Goal: Transaction & Acquisition: Purchase product/service

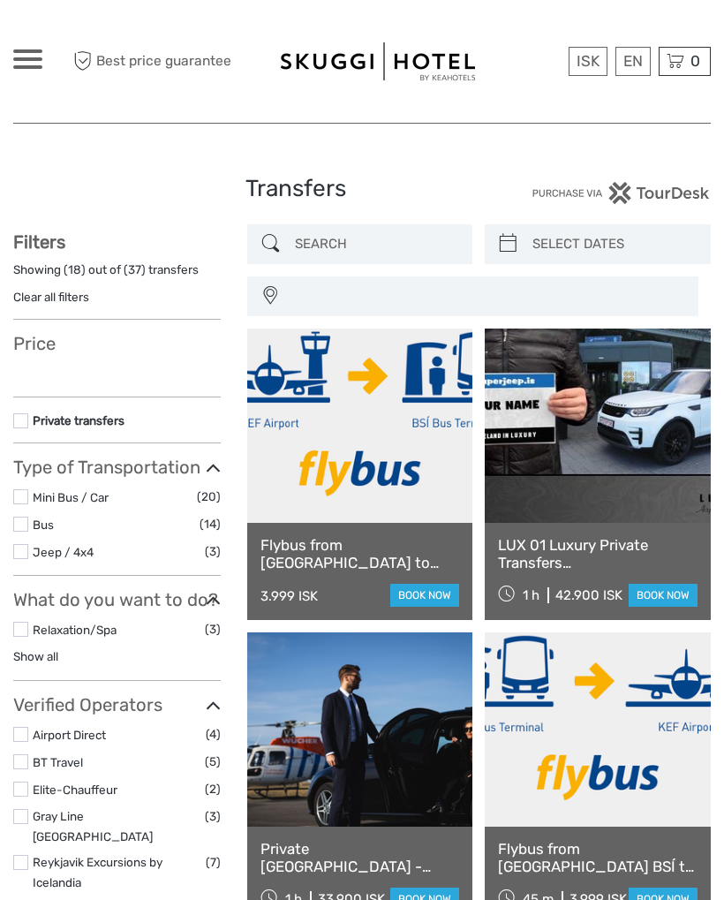
select select
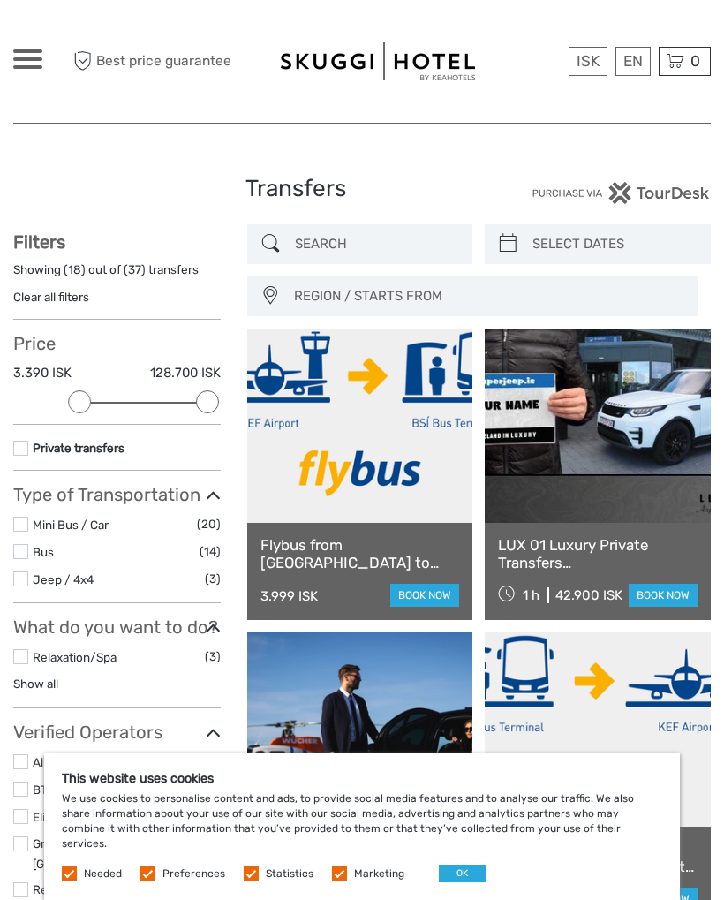
click at [341, 876] on label at bounding box center [339, 873] width 15 height 15
click at [0, 0] on input "checkbox" at bounding box center [0, 0] width 0 height 0
click at [245, 877] on label at bounding box center [251, 873] width 15 height 15
click at [0, 0] on input "checkbox" at bounding box center [0, 0] width 0 height 0
click at [151, 867] on label at bounding box center [147, 873] width 15 height 15
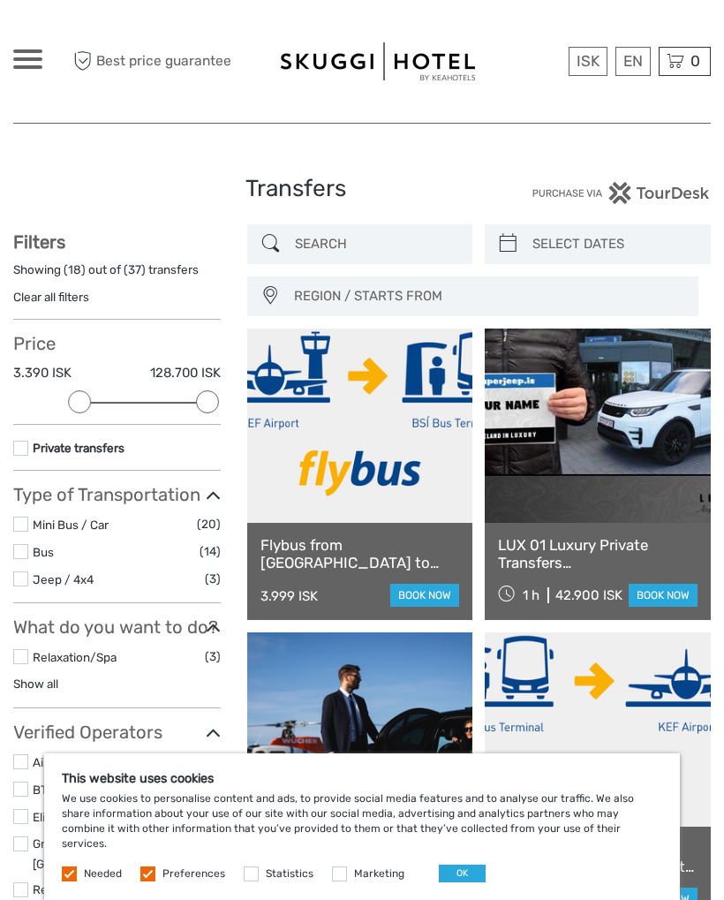
click at [0, 0] on input "checkbox" at bounding box center [0, 0] width 0 height 0
click at [456, 881] on button "OK" at bounding box center [462, 873] width 47 height 18
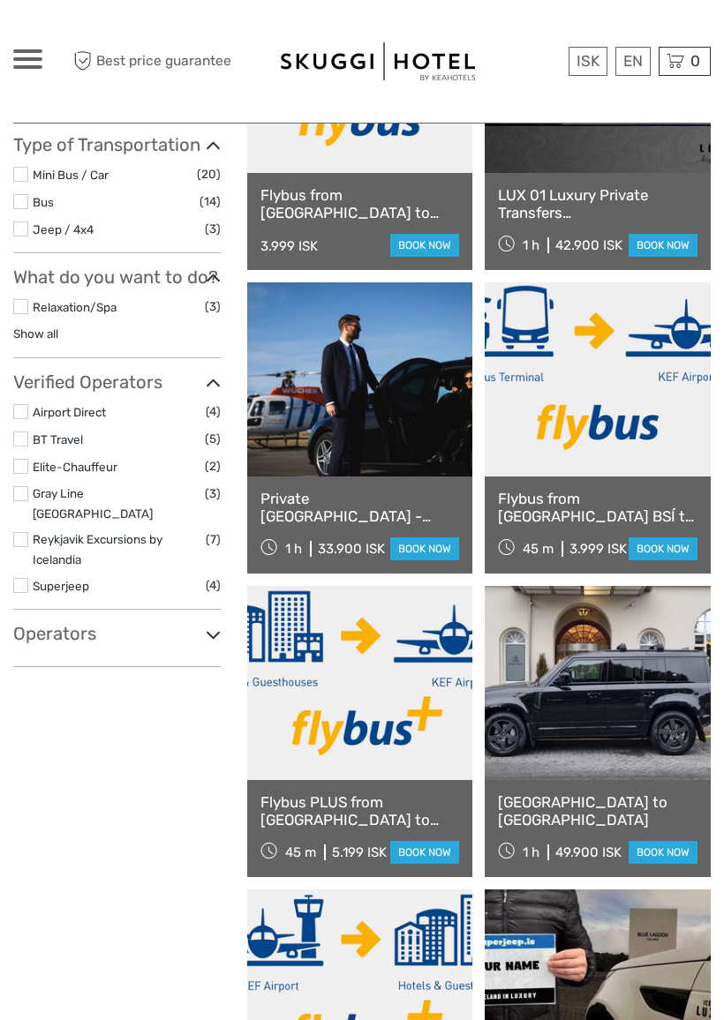
scroll to position [350, 0]
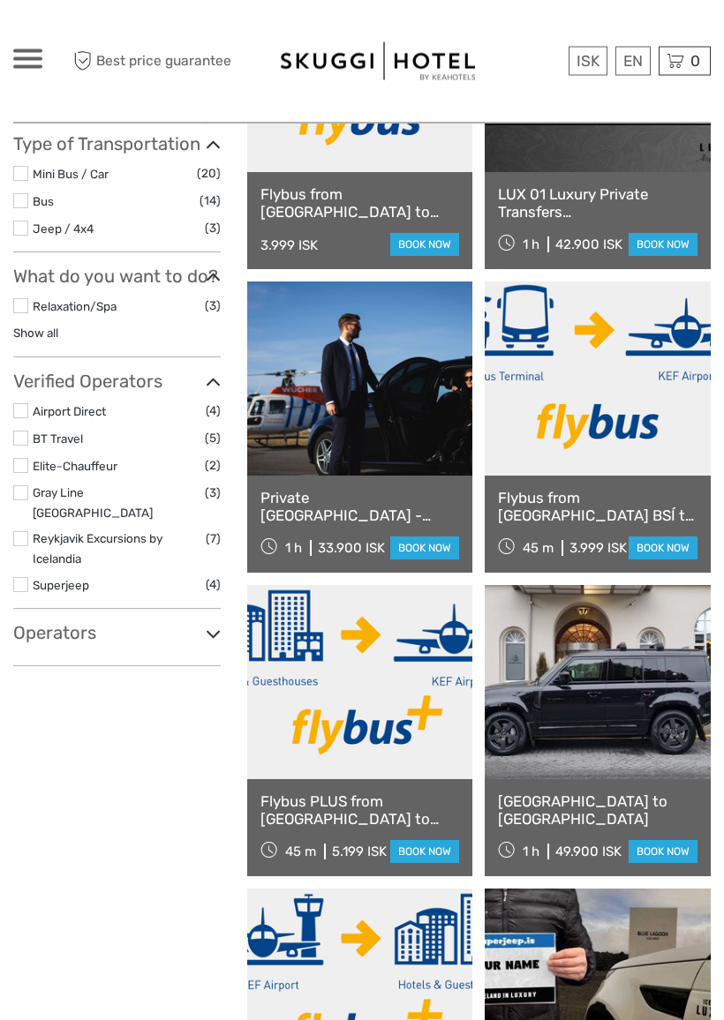
click at [406, 804] on link "Flybus PLUS from [GEOGRAPHIC_DATA] to [GEOGRAPHIC_DATA]" at bounding box center [360, 812] width 200 height 36
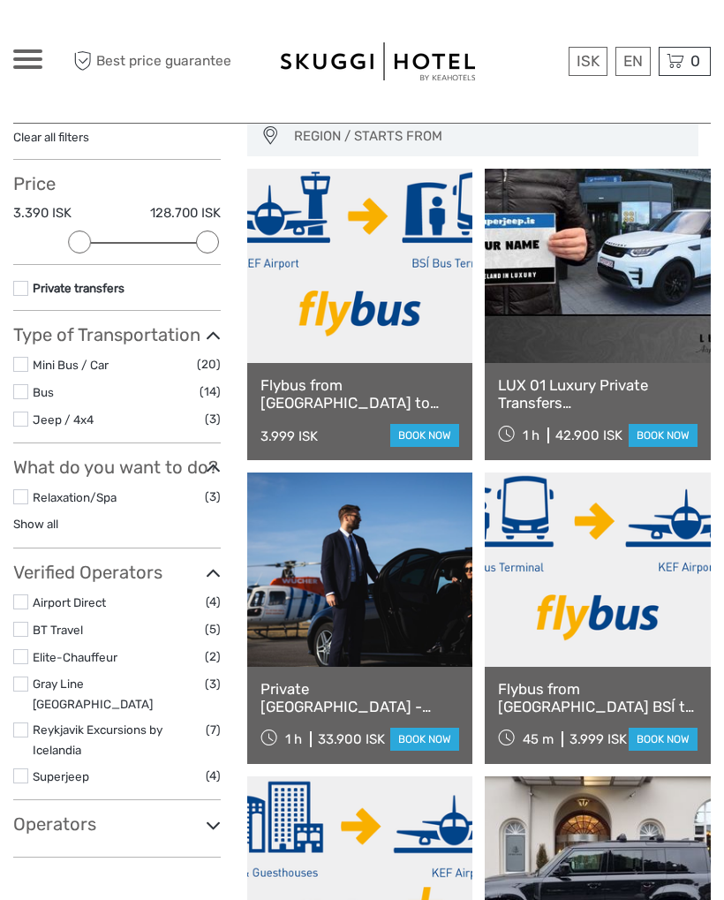
scroll to position [159, 0]
click at [432, 433] on link "book now" at bounding box center [424, 436] width 69 height 23
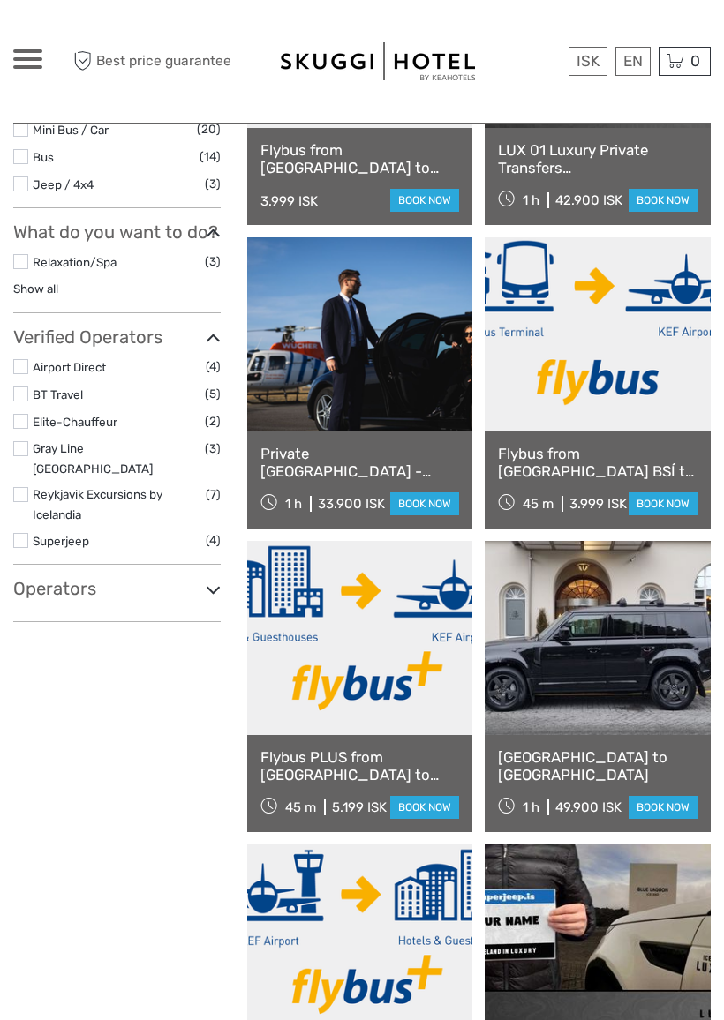
scroll to position [400, 0]
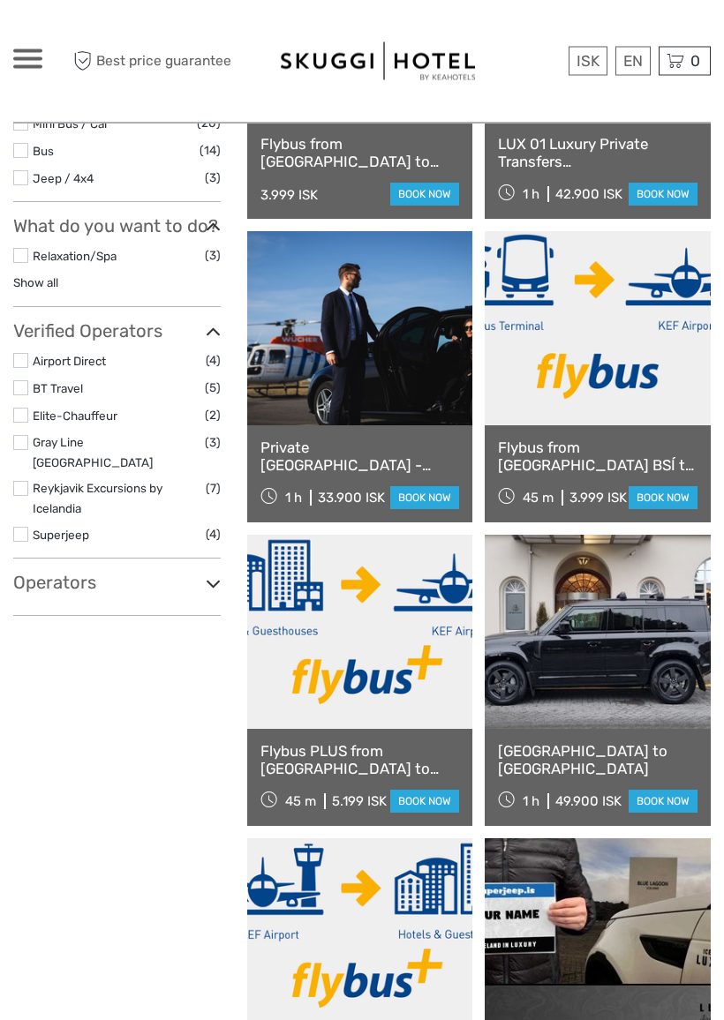
click at [417, 796] on link "book now" at bounding box center [424, 802] width 69 height 23
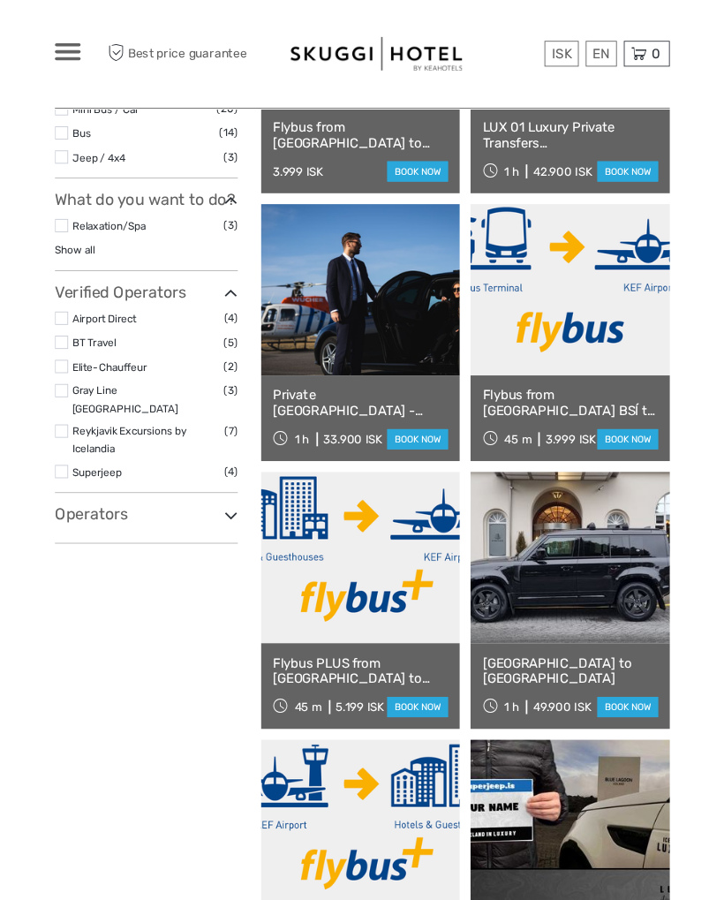
scroll to position [450, 0]
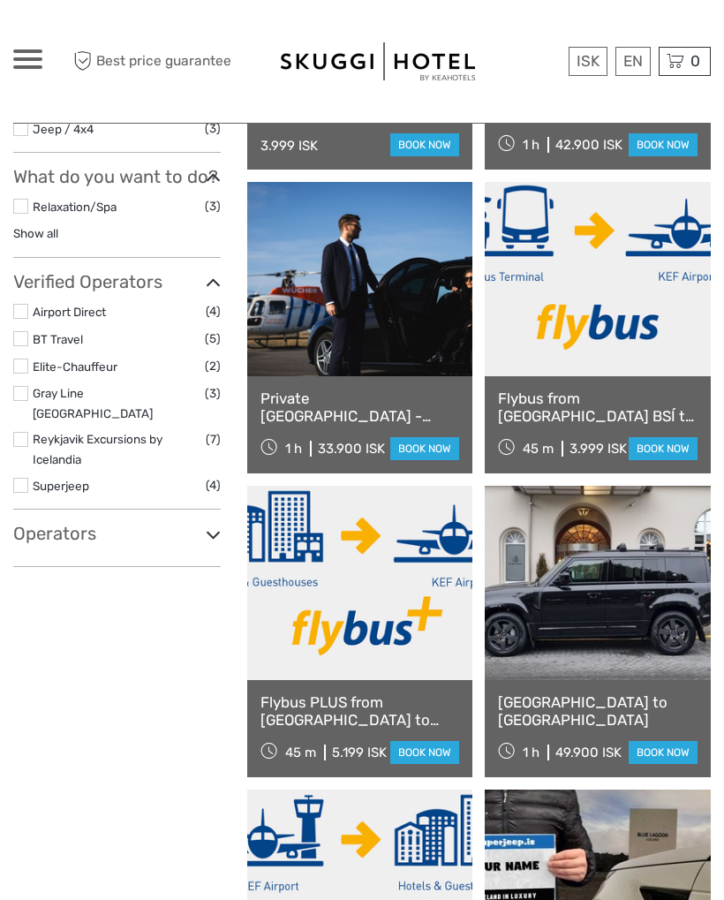
click at [423, 742] on link "book now" at bounding box center [424, 752] width 69 height 23
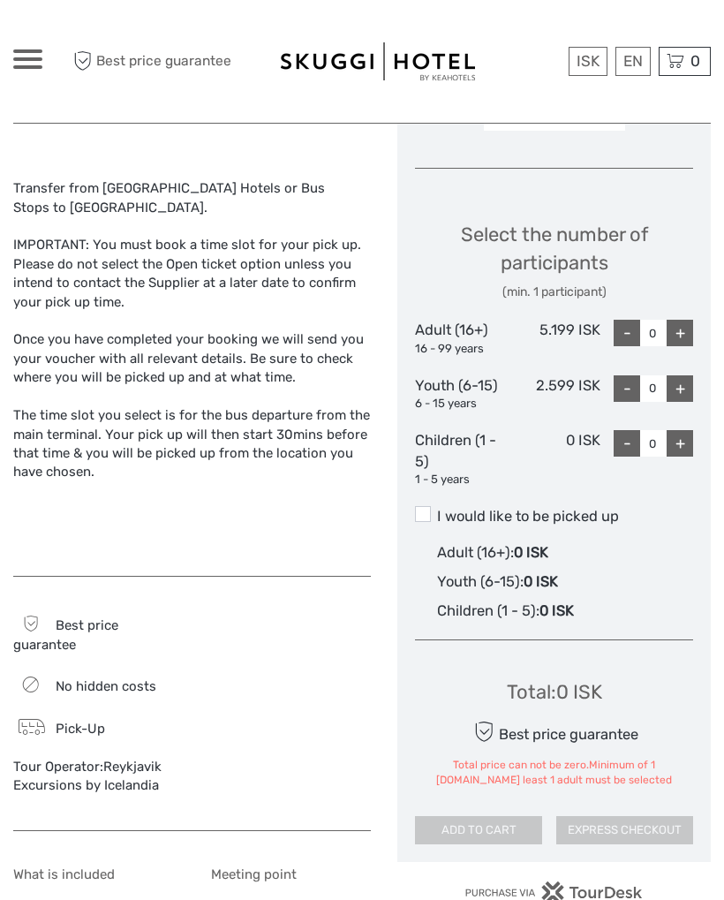
scroll to position [706, 0]
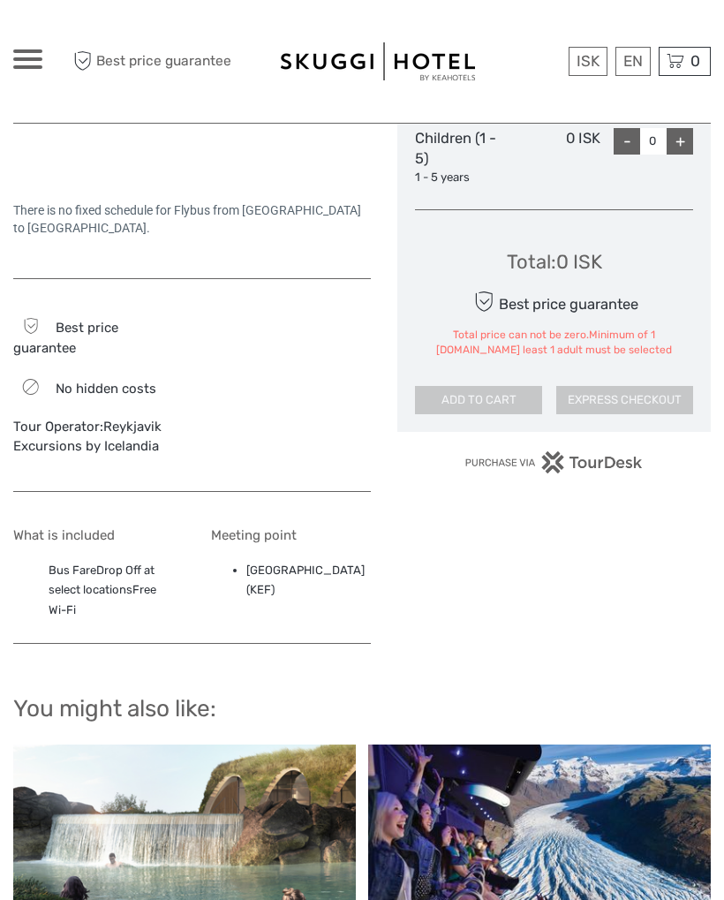
scroll to position [1011, 0]
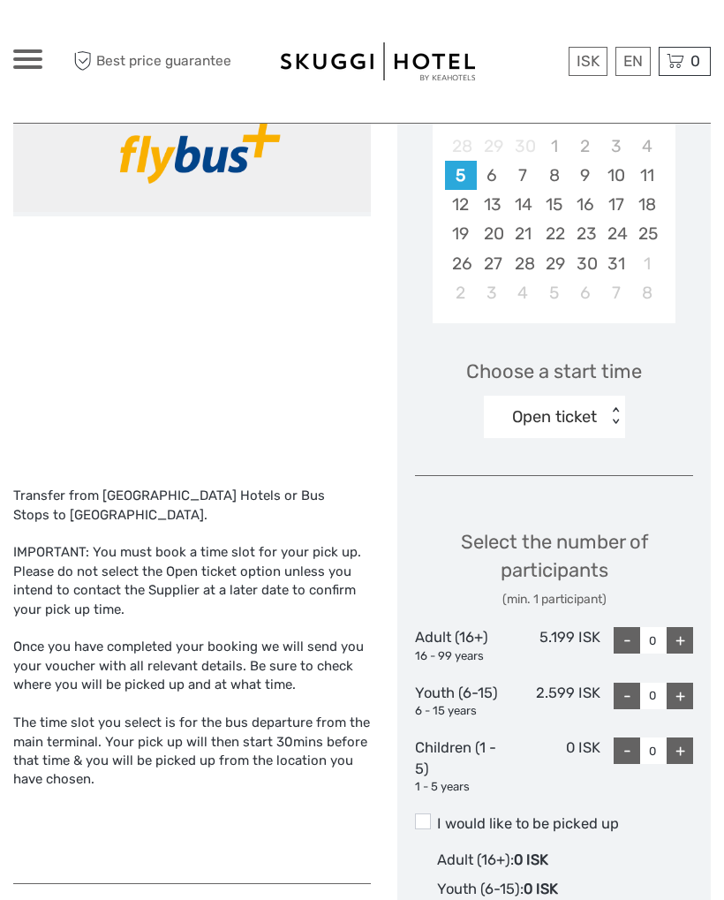
scroll to position [420, 0]
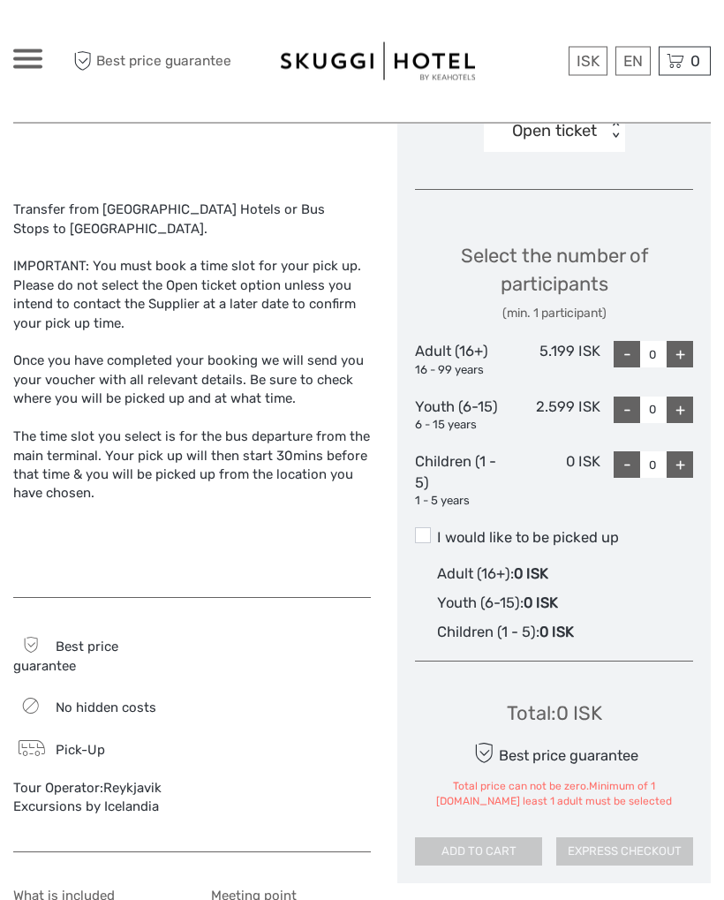
scroll to position [625, 0]
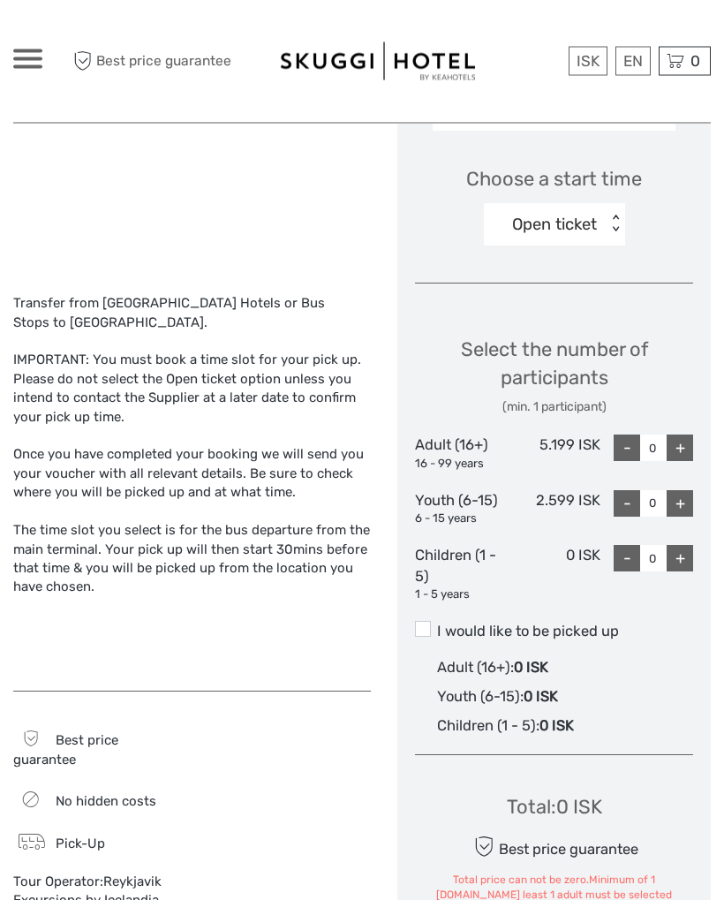
click at [674, 441] on div "+" at bounding box center [679, 448] width 26 height 26
click at [689, 442] on div "+" at bounding box center [679, 447] width 26 height 26
click at [625, 231] on div "Choose a start time Open ticket < >" at bounding box center [554, 197] width 278 height 113
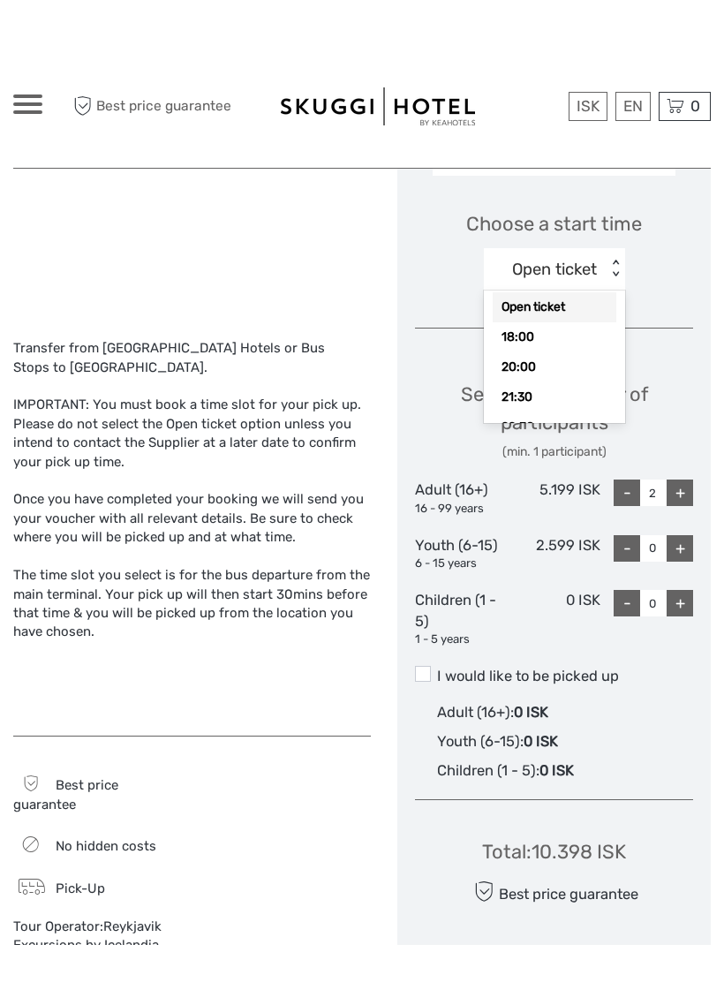
scroll to position [7, 0]
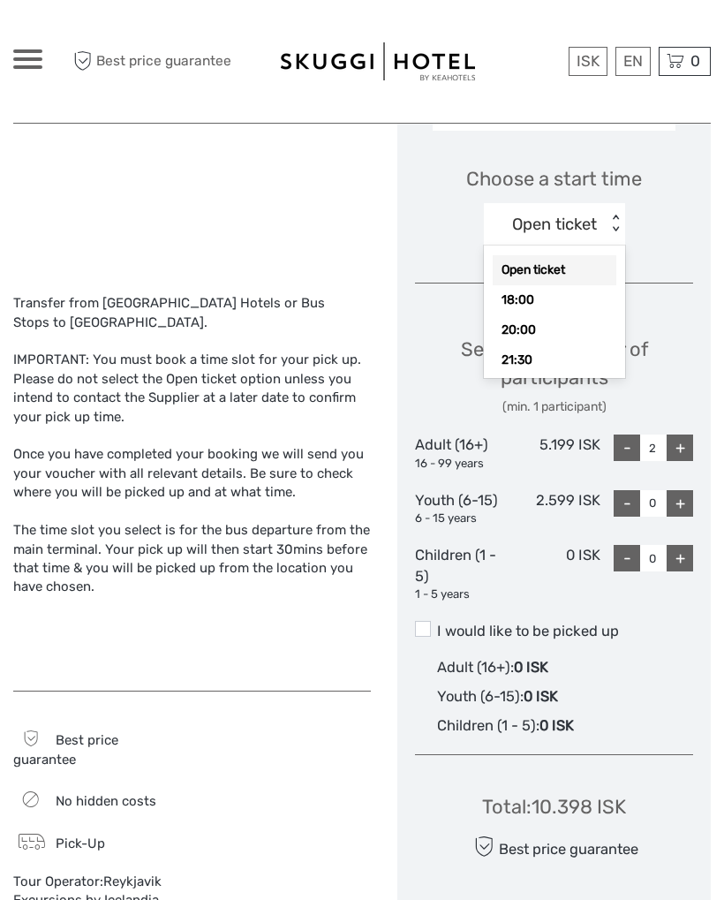
click at [560, 294] on div "18:00" at bounding box center [555, 300] width 124 height 30
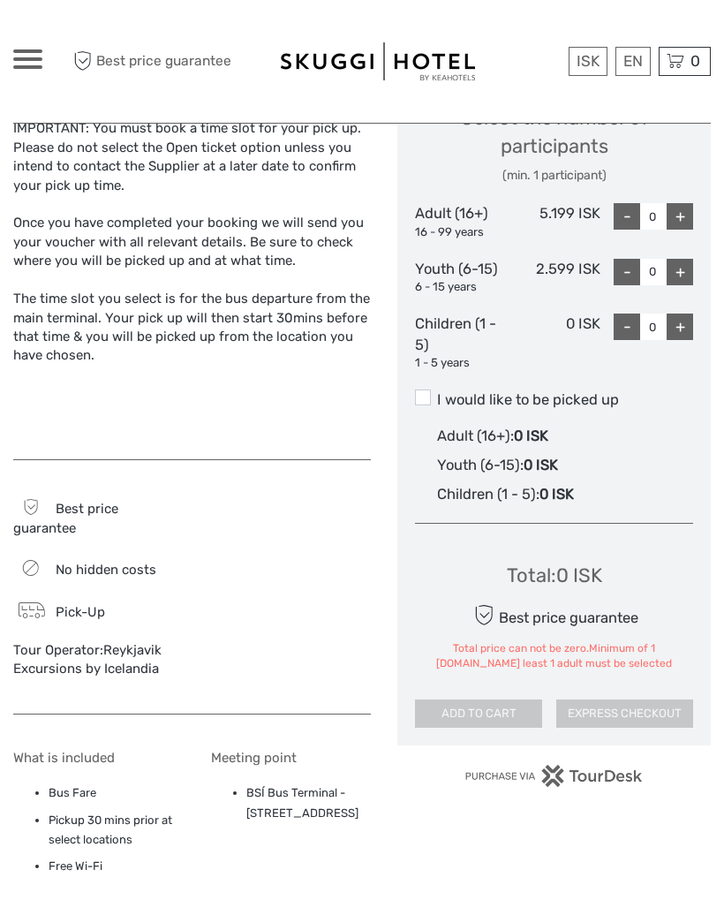
scroll to position [856, 0]
click at [670, 219] on div "+" at bounding box center [679, 217] width 26 height 26
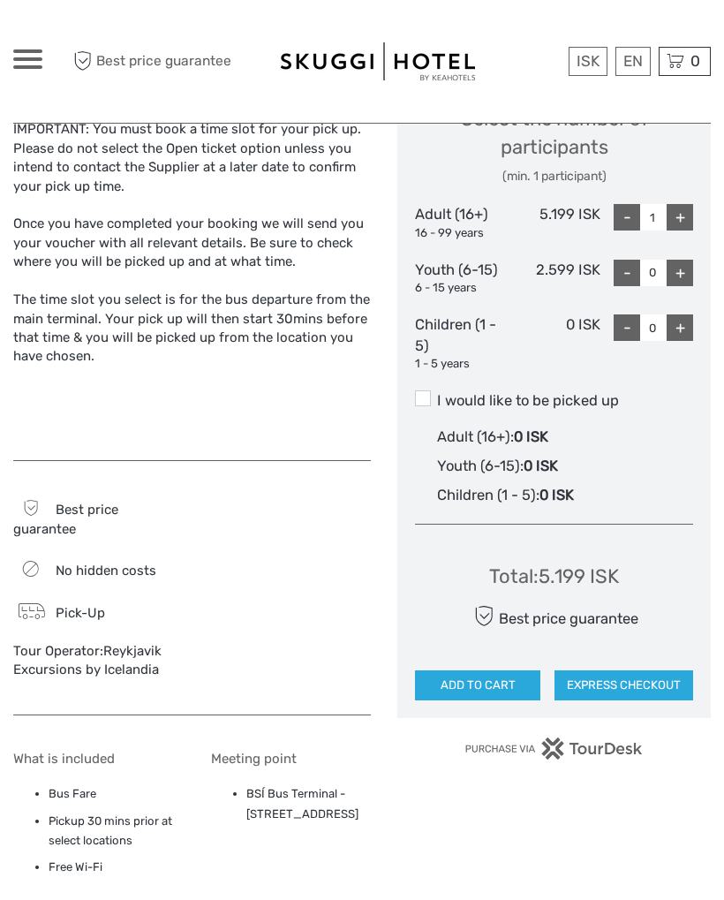
click at [670, 218] on div "+" at bounding box center [679, 217] width 26 height 26
type input "2"
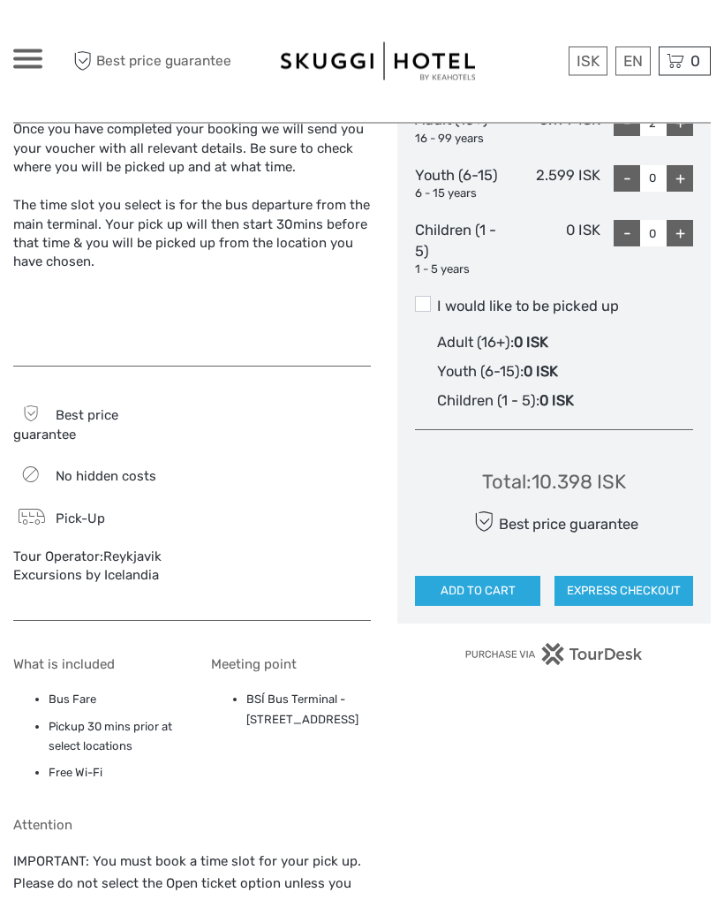
scroll to position [905, 0]
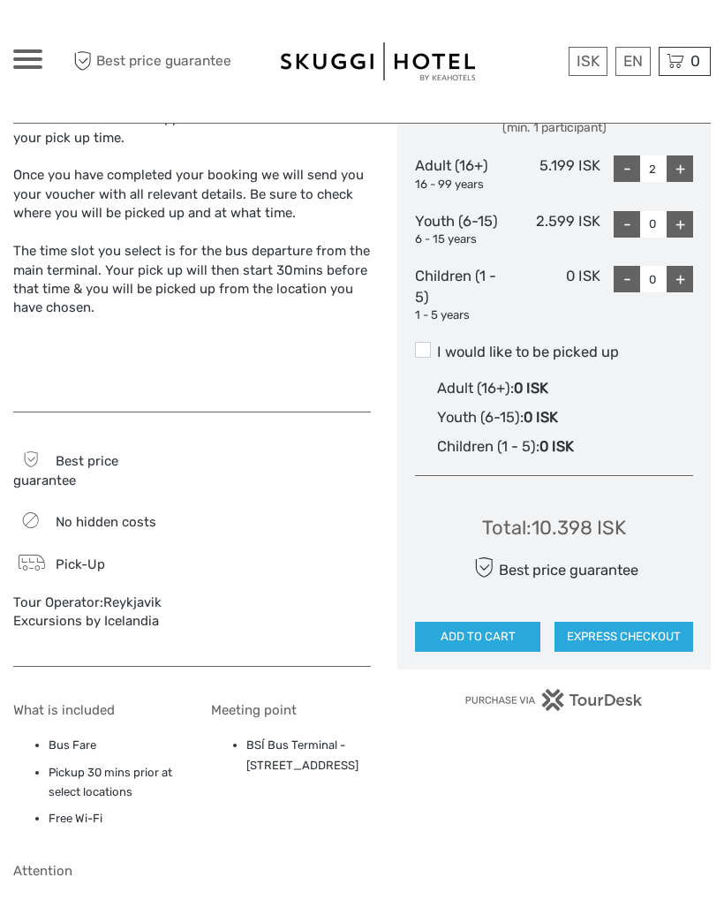
click at [481, 633] on button "ADD TO CART" at bounding box center [477, 636] width 125 height 30
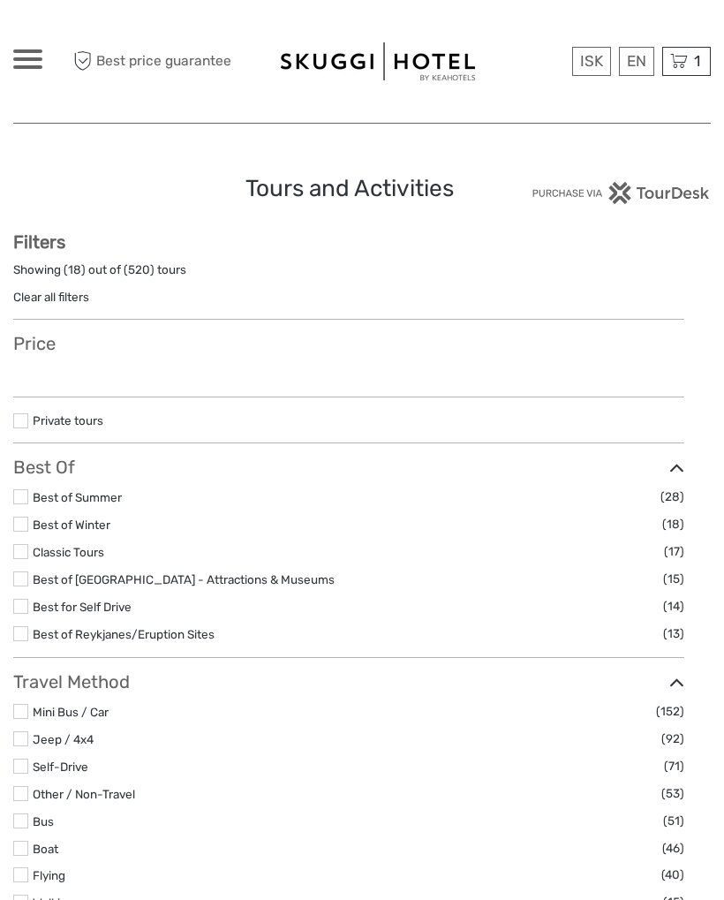
select select
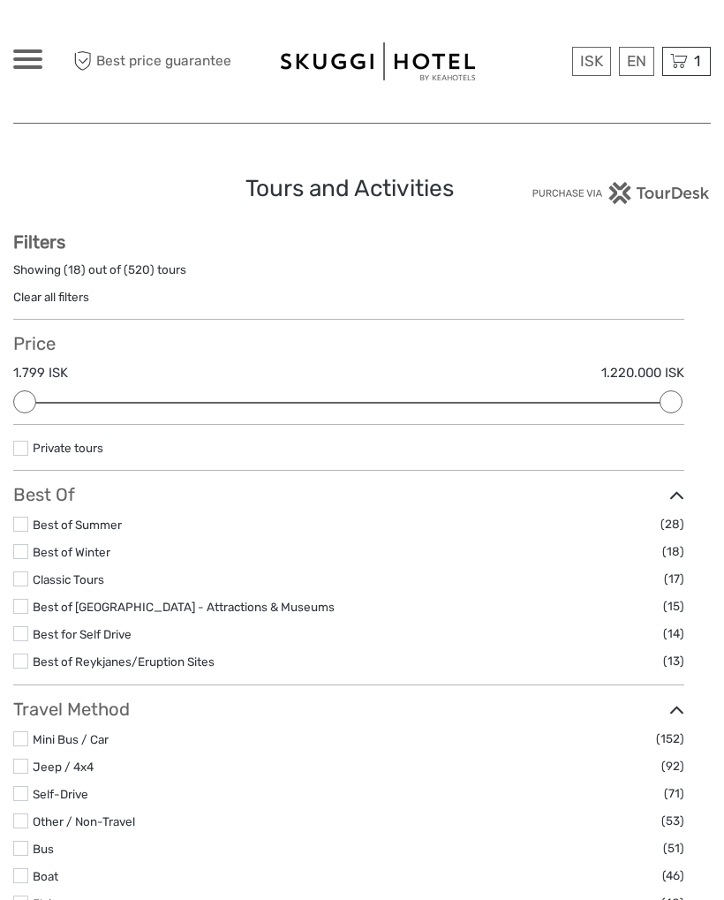
click at [689, 62] on div "1 Items Flybus PLUS from [GEOGRAPHIC_DATA] to [GEOGRAPHIC_DATA] 2x Adult (16+) …" at bounding box center [686, 61] width 49 height 29
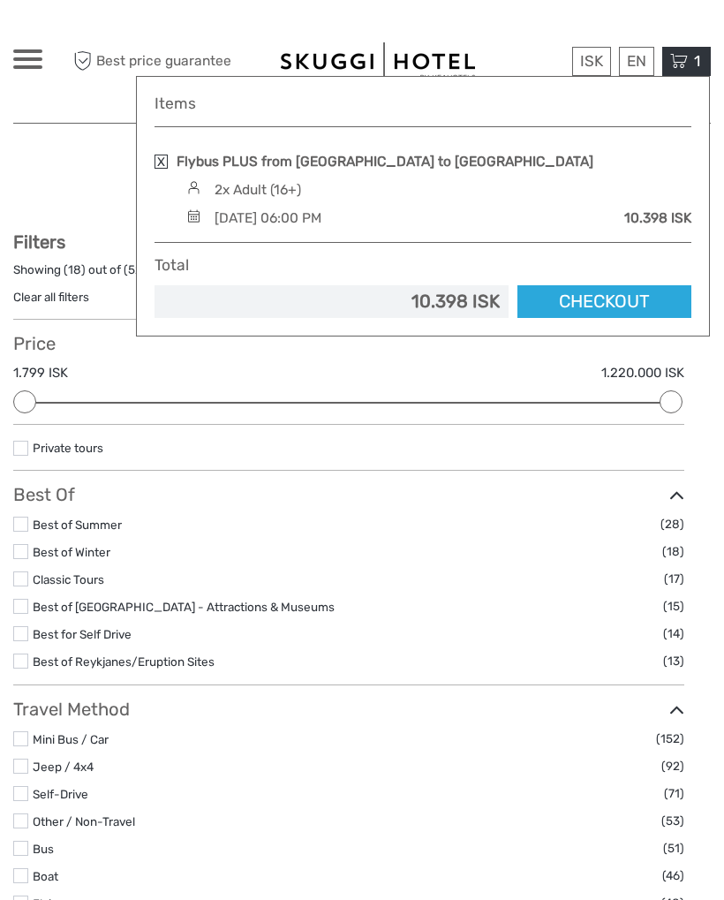
click at [321, 215] on div "[DATE] 06:00 PM" at bounding box center [268, 217] width 107 height 19
click at [321, 221] on div "[DATE] 06:00 PM" at bounding box center [268, 217] width 107 height 19
click at [183, 219] on img at bounding box center [194, 215] width 24 height 13
click at [186, 226] on div "Sunday, 05 October 2025 - 06:00 PM 10.398 ISK" at bounding box center [436, 217] width 509 height 19
click at [583, 289] on link "Checkout" at bounding box center [604, 301] width 174 height 33
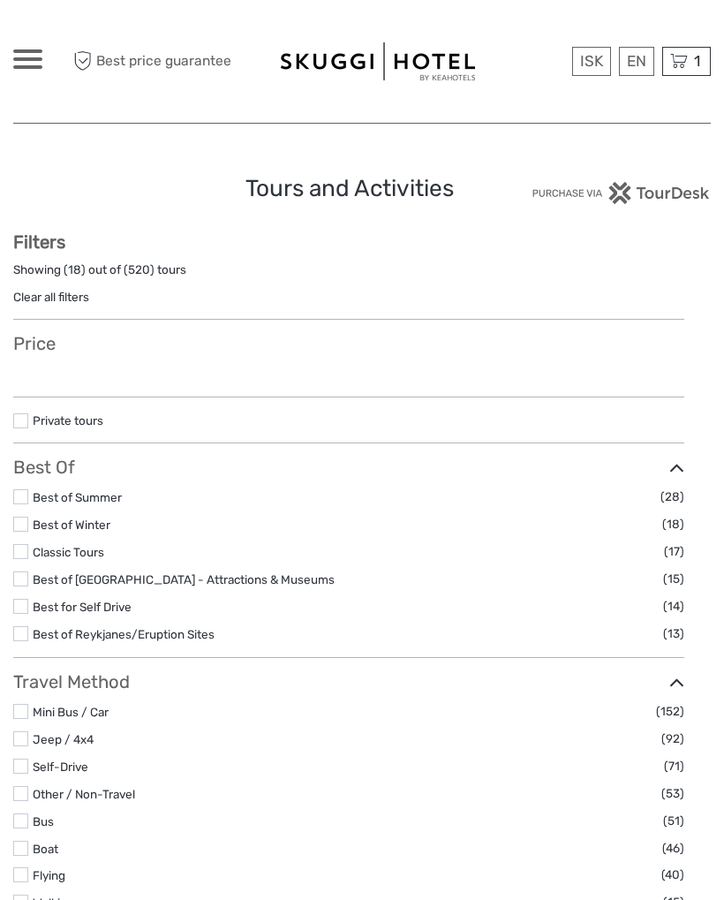
select select
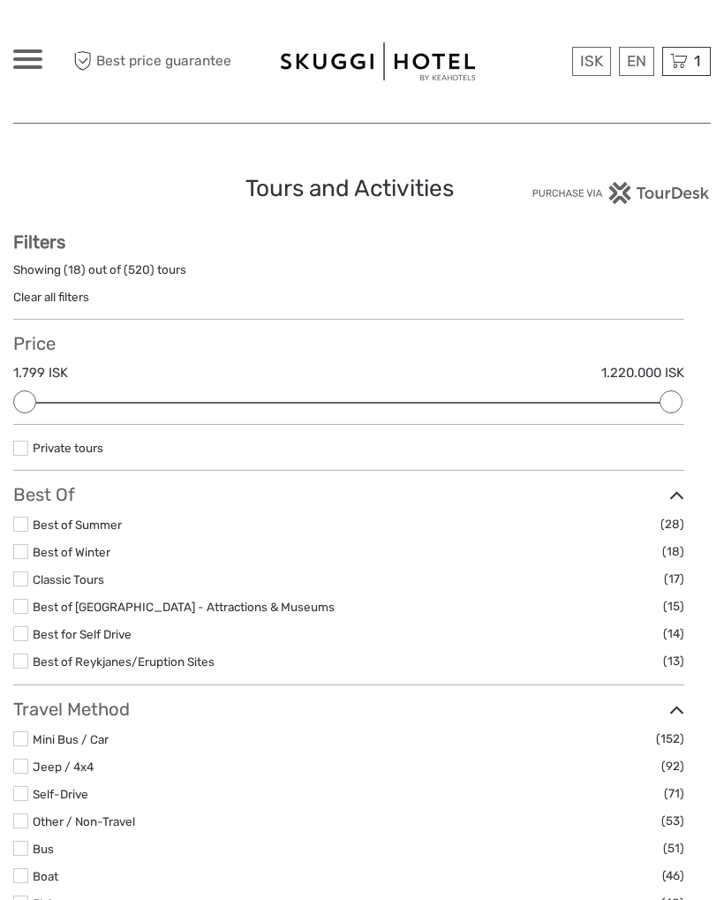
click at [678, 75] on div "1 Items Flybus PLUS from [GEOGRAPHIC_DATA] to [GEOGRAPHIC_DATA] 2x Adult (16+) …" at bounding box center [686, 61] width 49 height 29
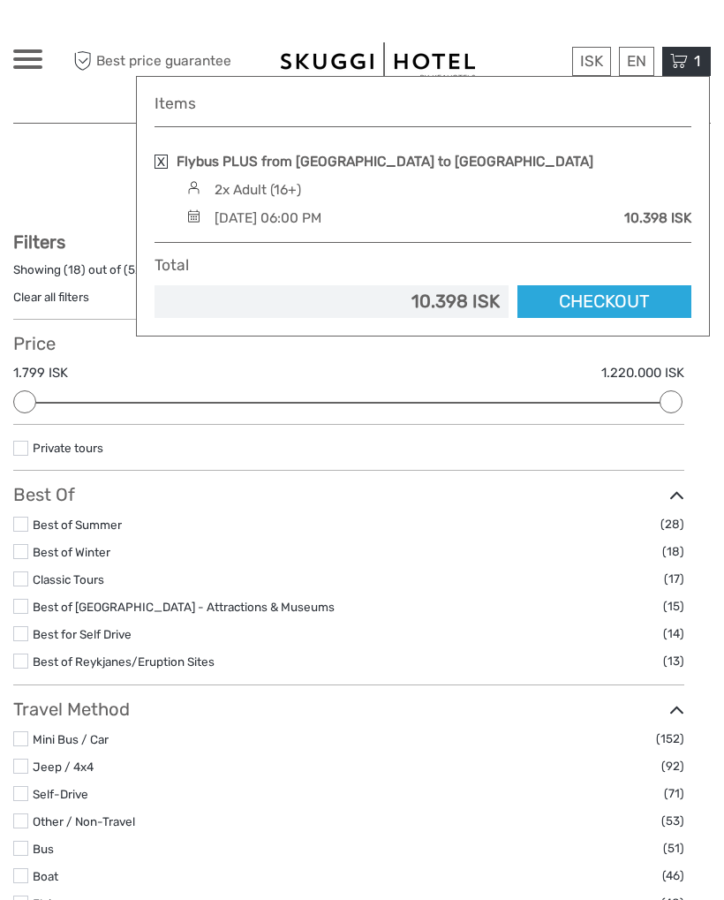
click at [162, 164] on link at bounding box center [160, 161] width 13 height 14
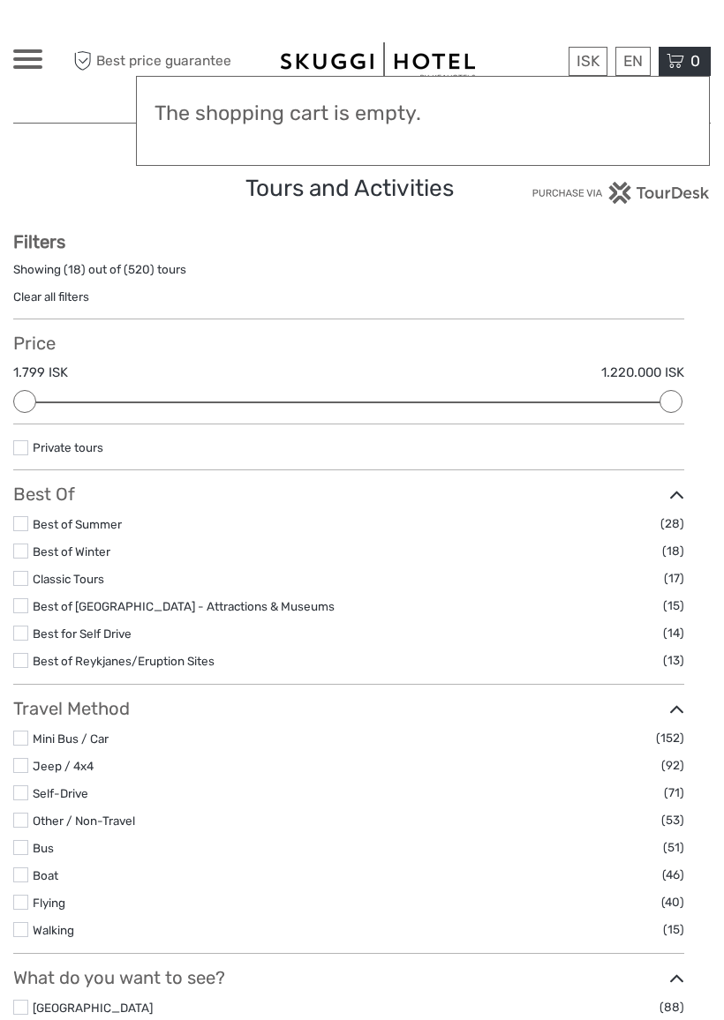
select select "Reykjanes / [GEOGRAPHIC_DATA]"
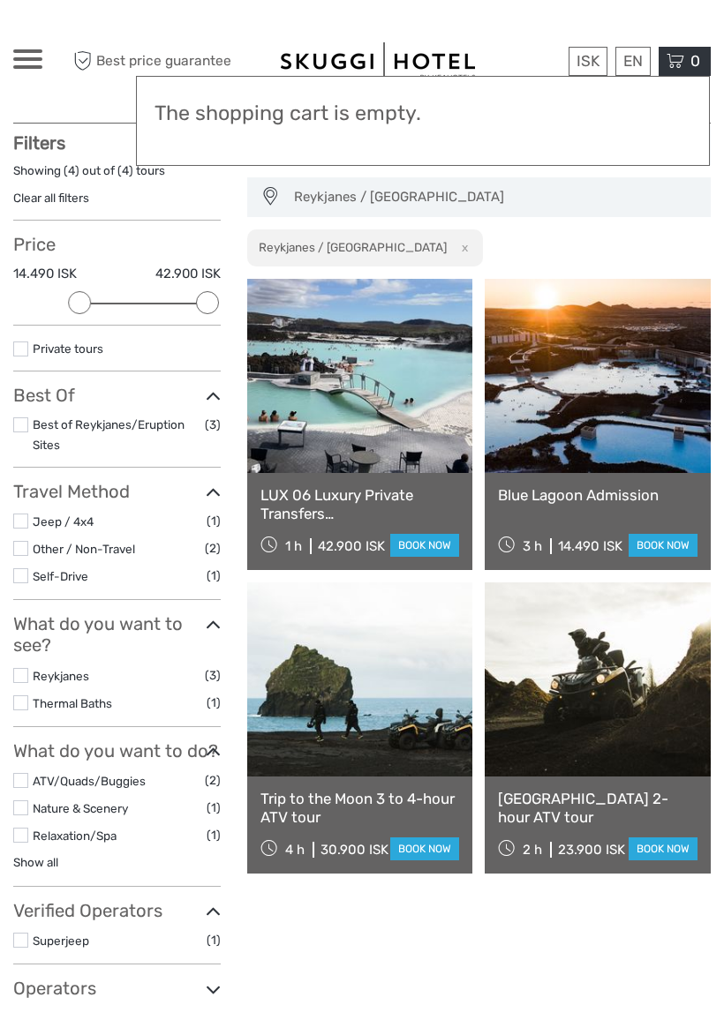
scroll to position [100, 0]
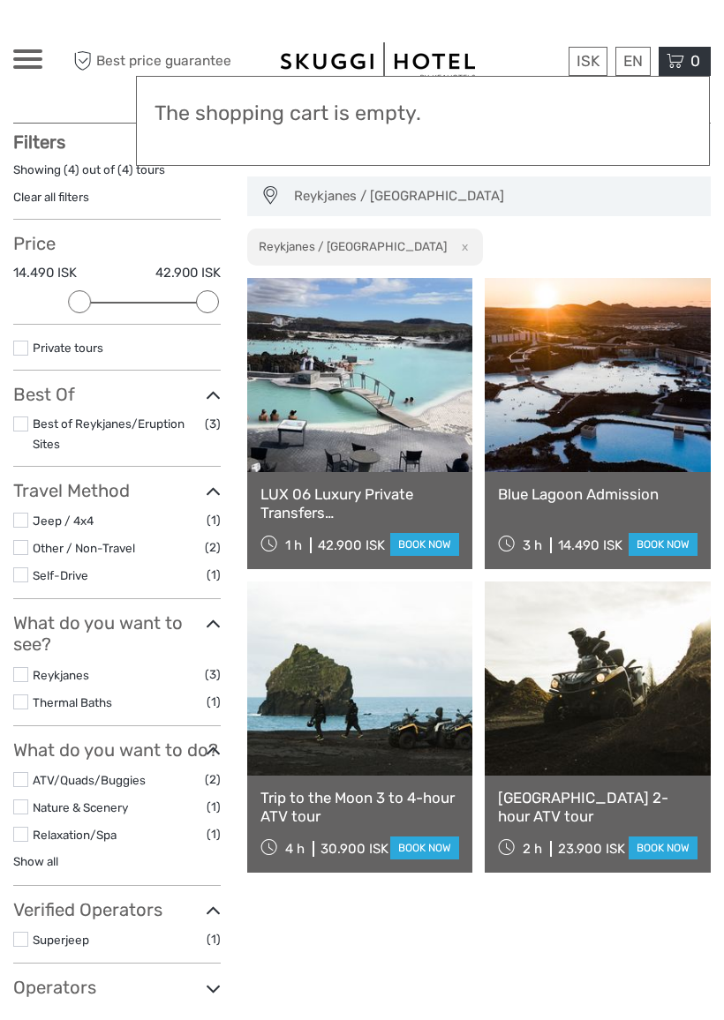
click at [446, 191] on span "Reykjanes / [GEOGRAPHIC_DATA]" at bounding box center [494, 196] width 416 height 29
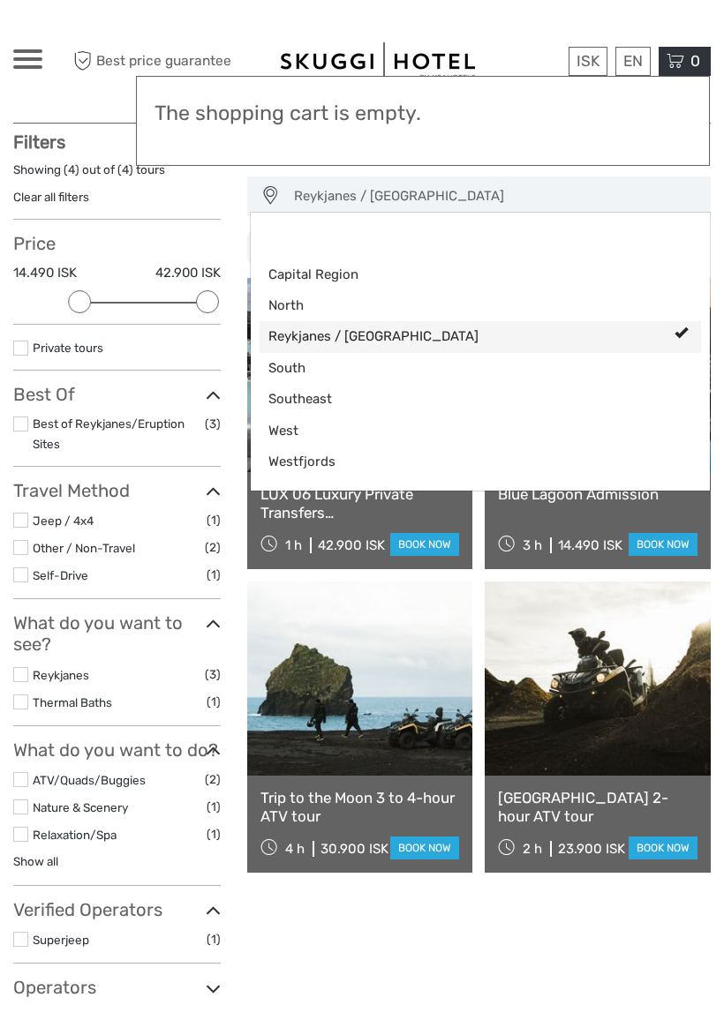
click at [519, 334] on link "Reykjanes / [GEOGRAPHIC_DATA]" at bounding box center [480, 336] width 441 height 31
select select
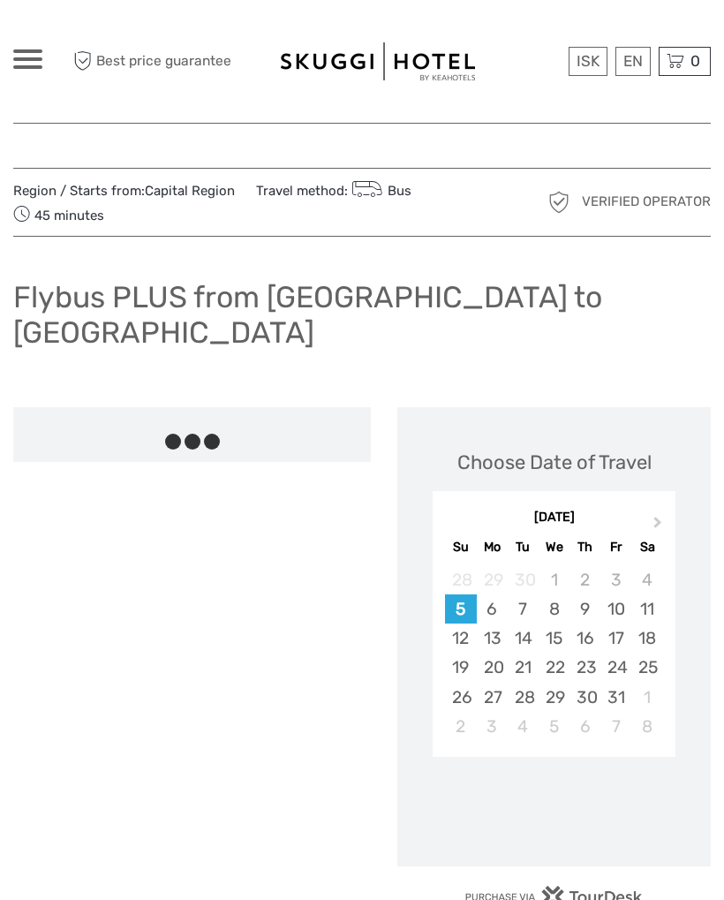
scroll to position [905, 0]
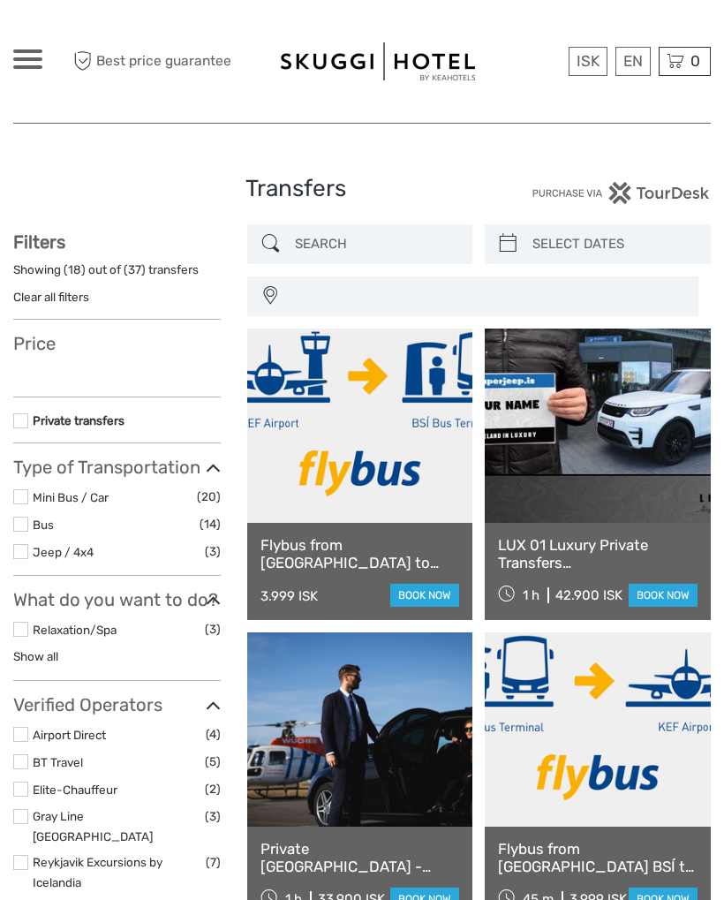
select select
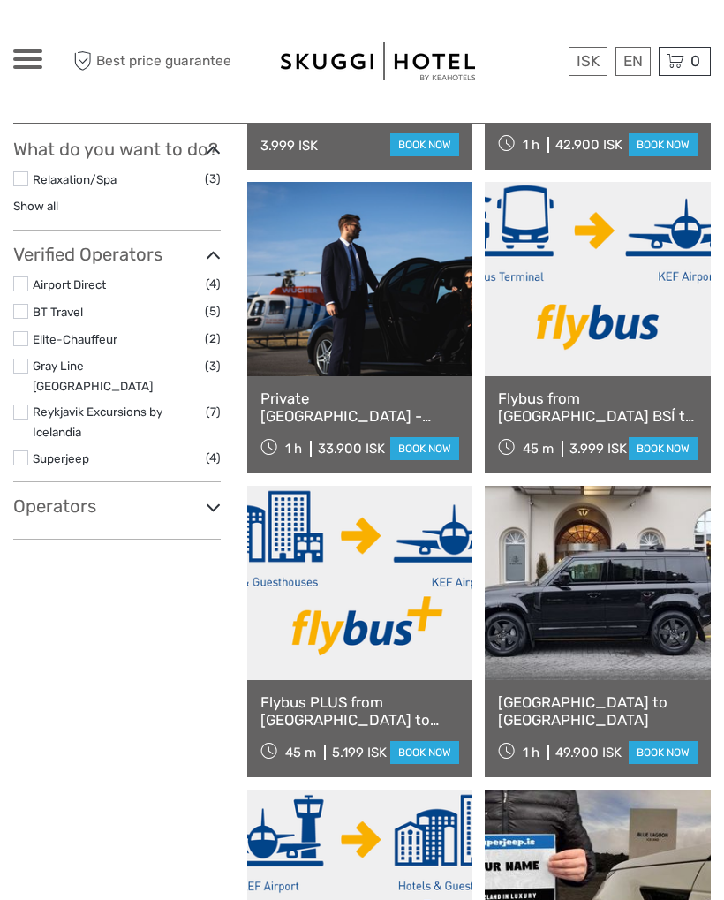
select select
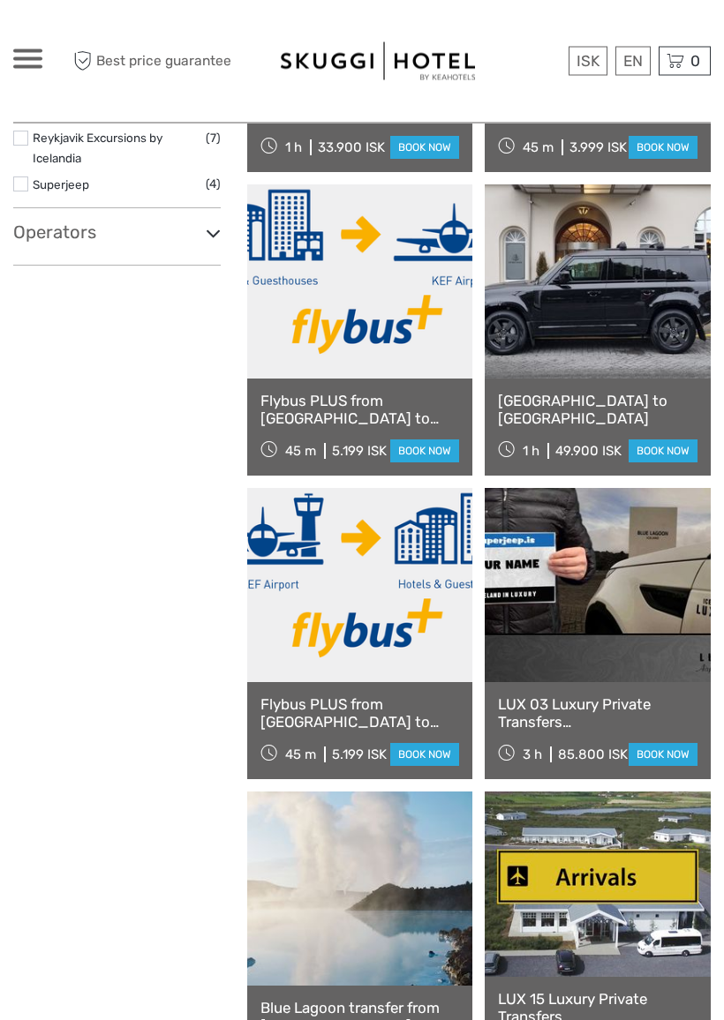
scroll to position [762, 0]
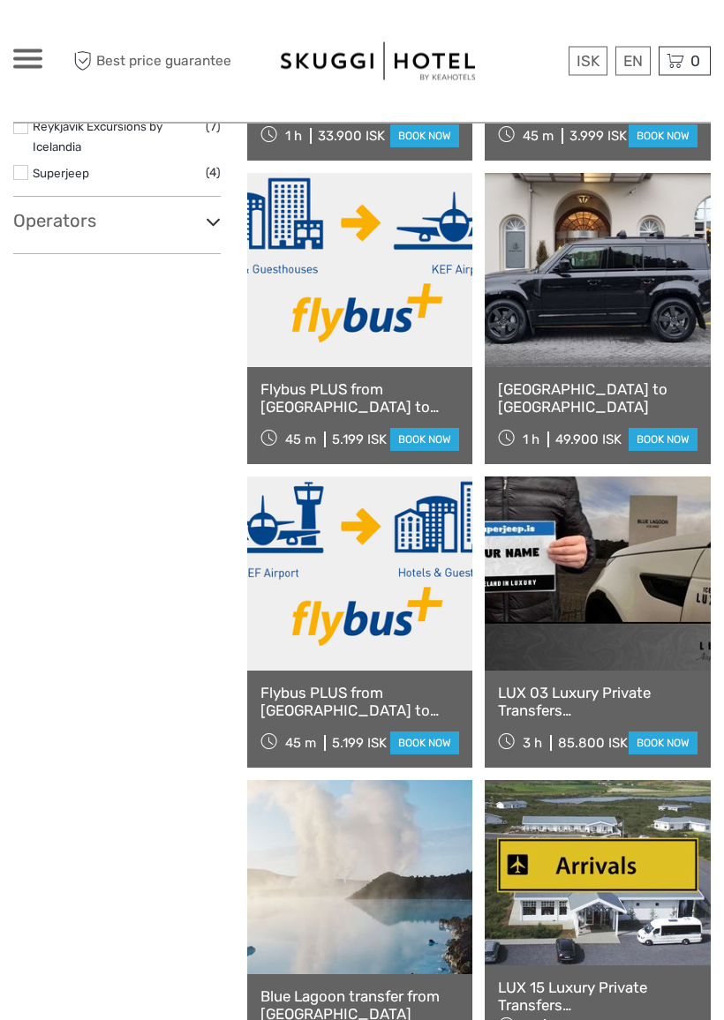
click at [425, 743] on link "book now" at bounding box center [424, 744] width 69 height 23
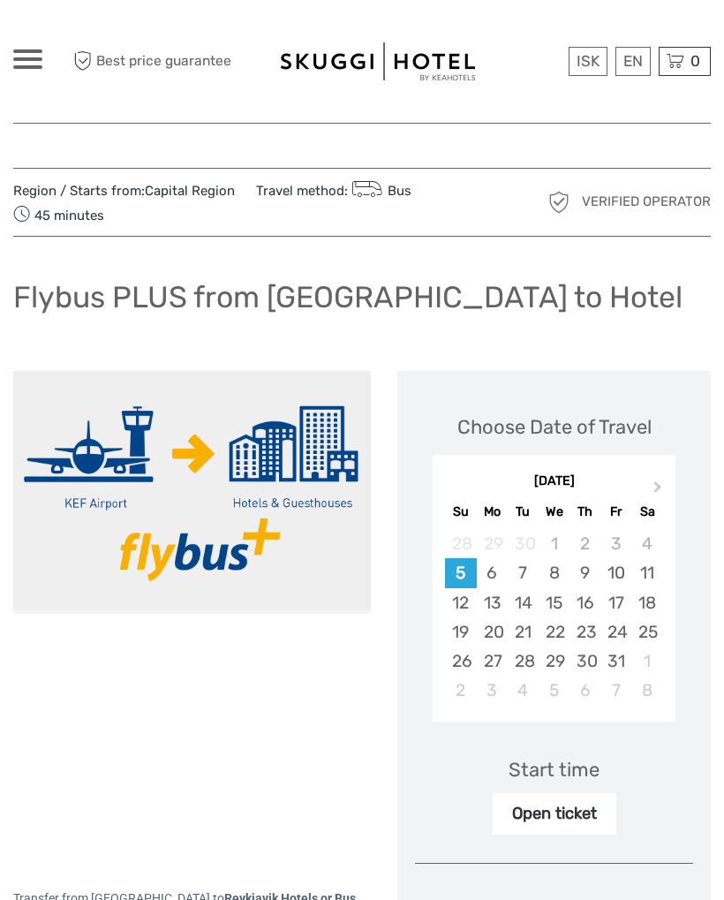
click at [644, 575] on div "11" at bounding box center [646, 572] width 31 height 29
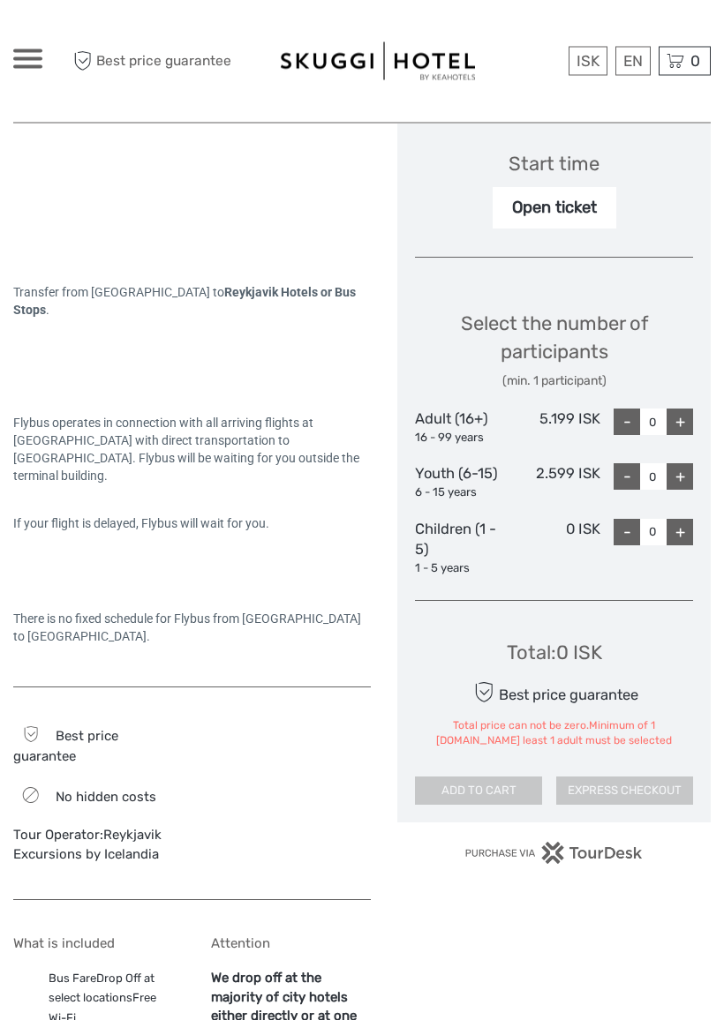
scroll to position [604, 0]
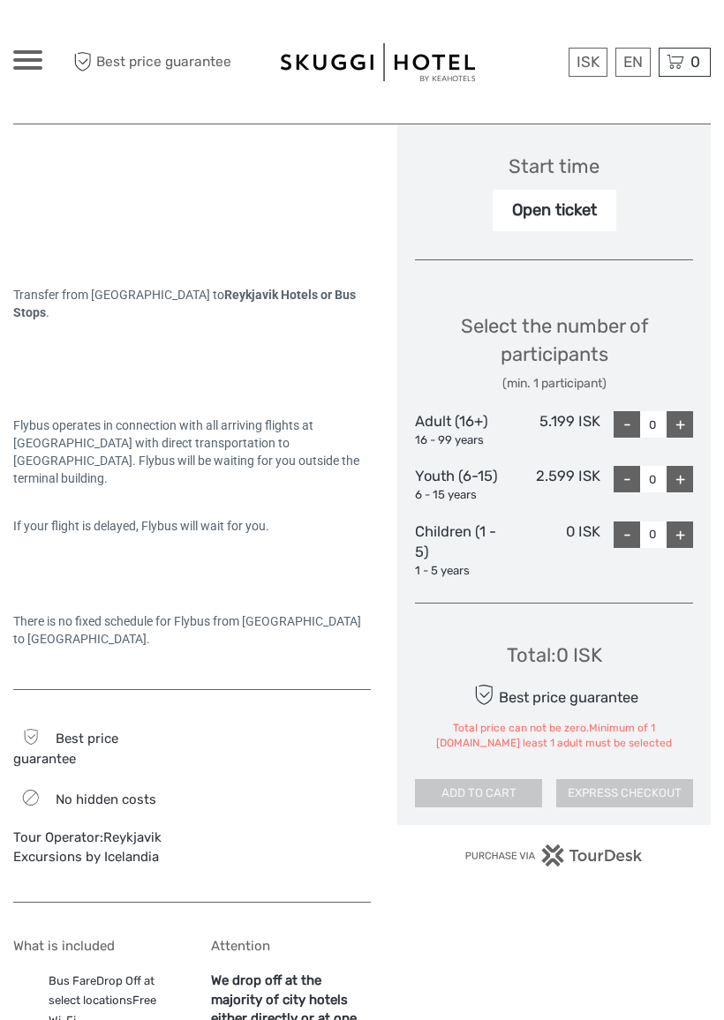
click at [682, 423] on div "+" at bounding box center [679, 423] width 26 height 26
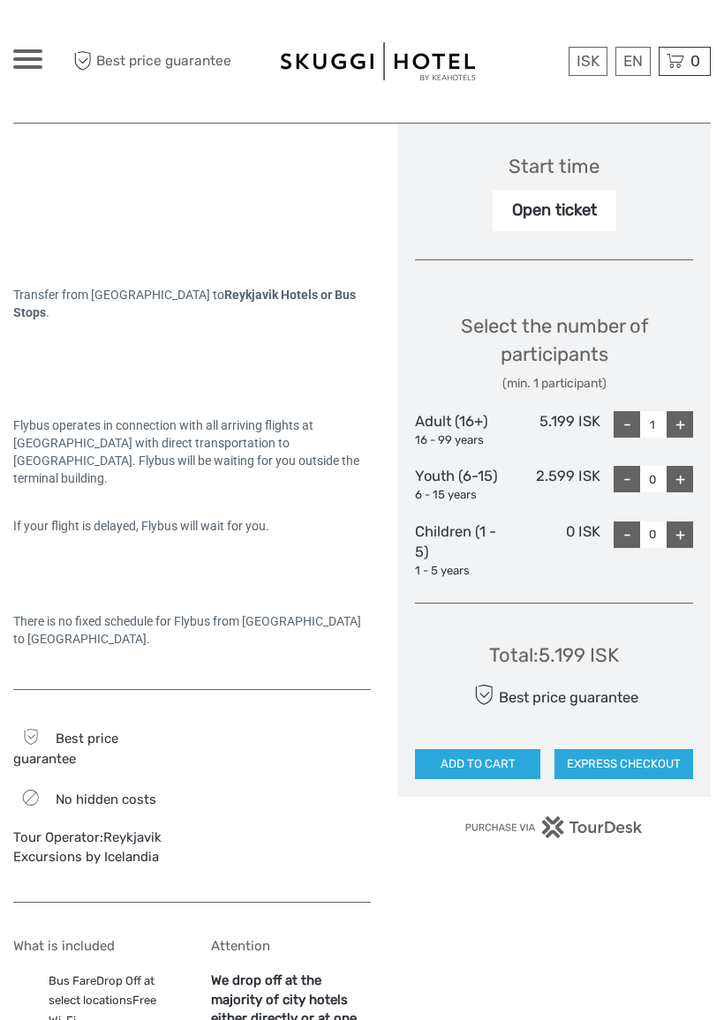
click at [689, 417] on div "+" at bounding box center [679, 424] width 26 height 26
type input "2"
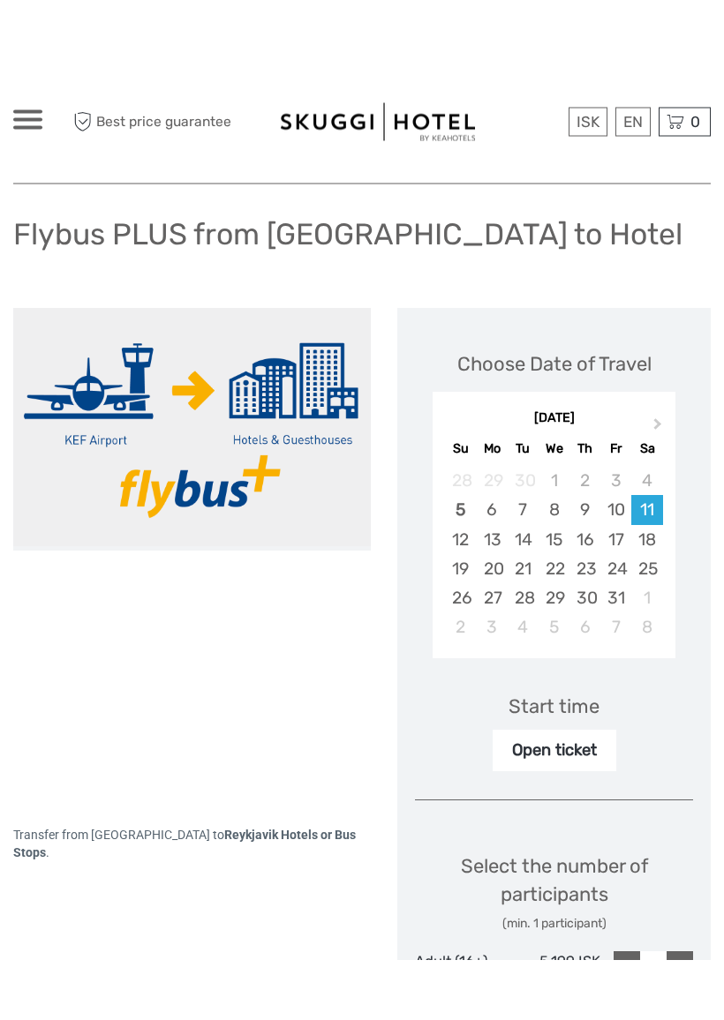
scroll to position [124, 0]
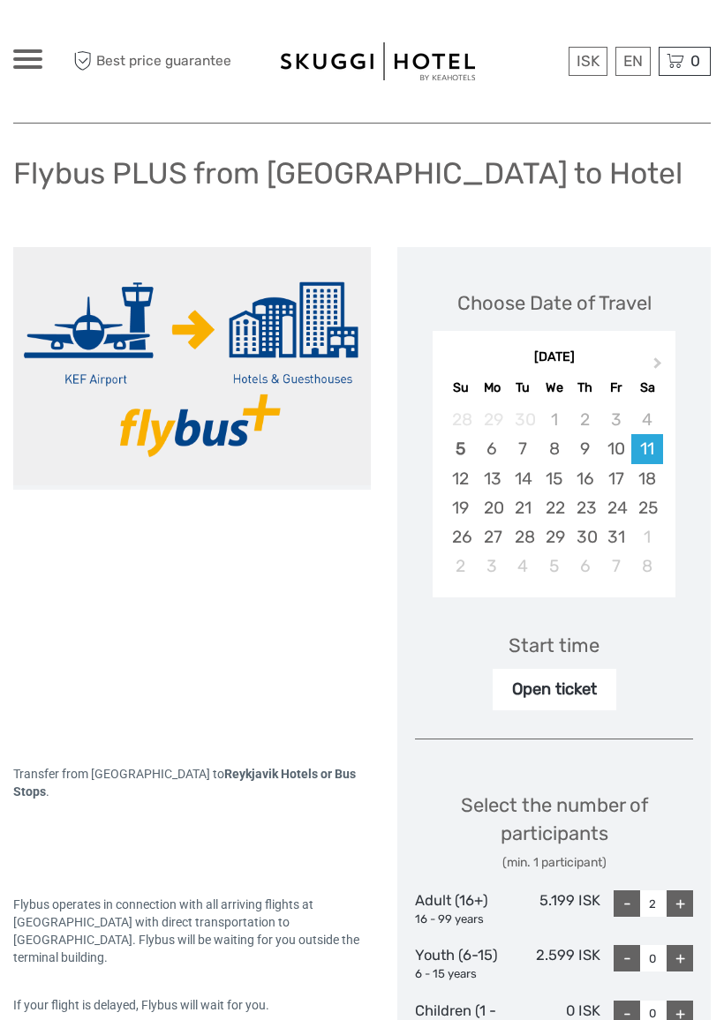
click at [568, 680] on div "Open ticket" at bounding box center [555, 689] width 124 height 41
click at [583, 684] on div "Open ticket" at bounding box center [555, 689] width 124 height 41
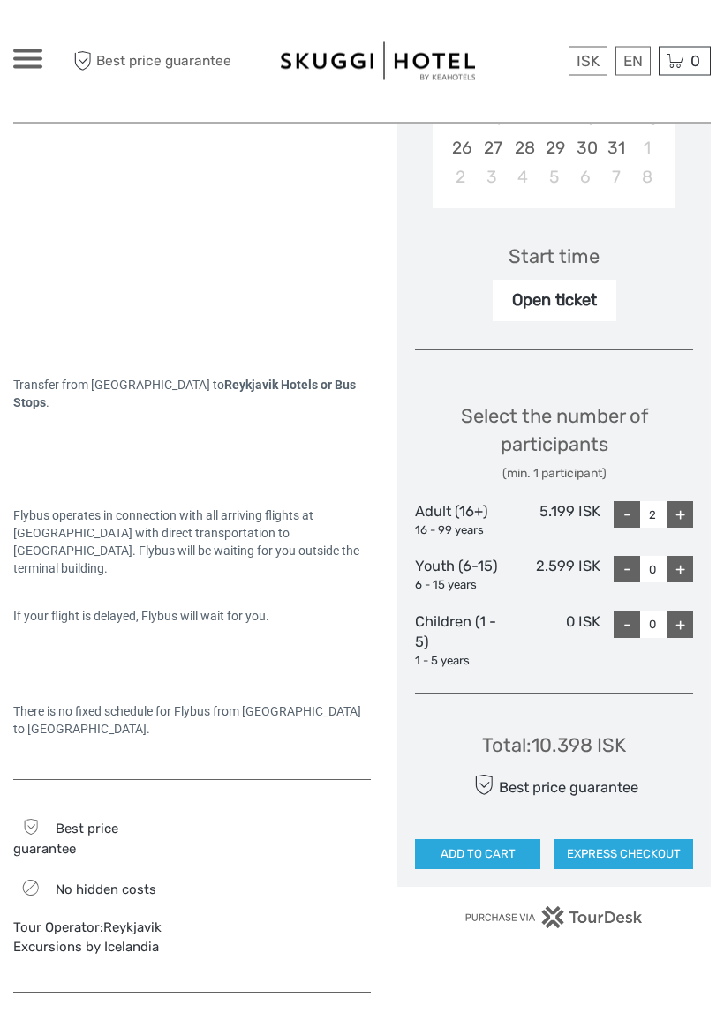
scroll to position [513, 0]
click at [498, 847] on button "ADD TO CART" at bounding box center [477, 854] width 125 height 30
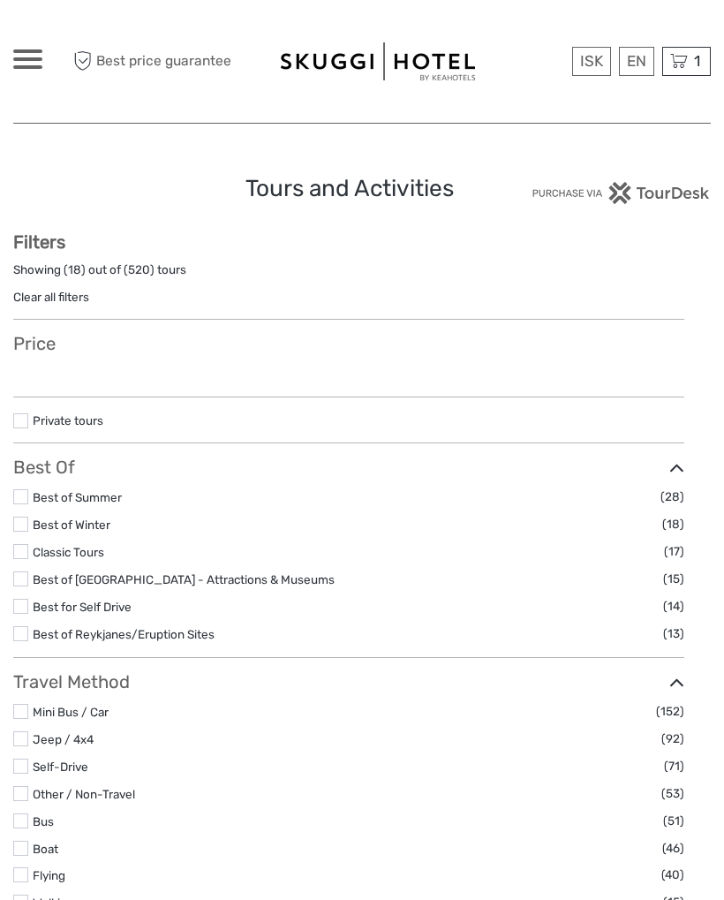
select select
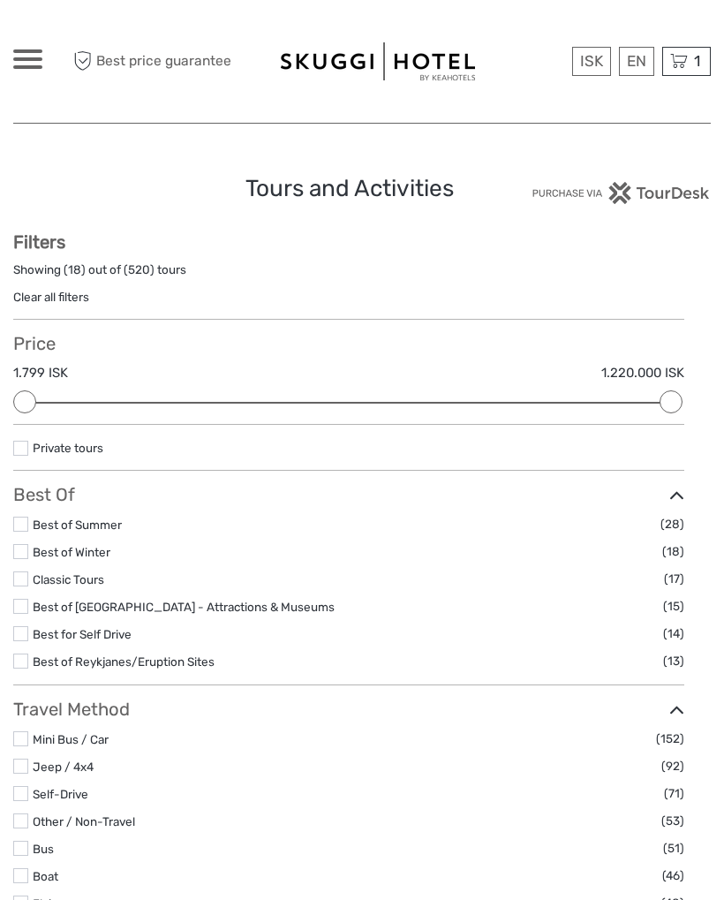
click at [689, 64] on div "1 Items Flybus PLUS from Keflavik Airport to Hotel 2x Adult (16+) Saturday, 11 …" at bounding box center [686, 61] width 49 height 29
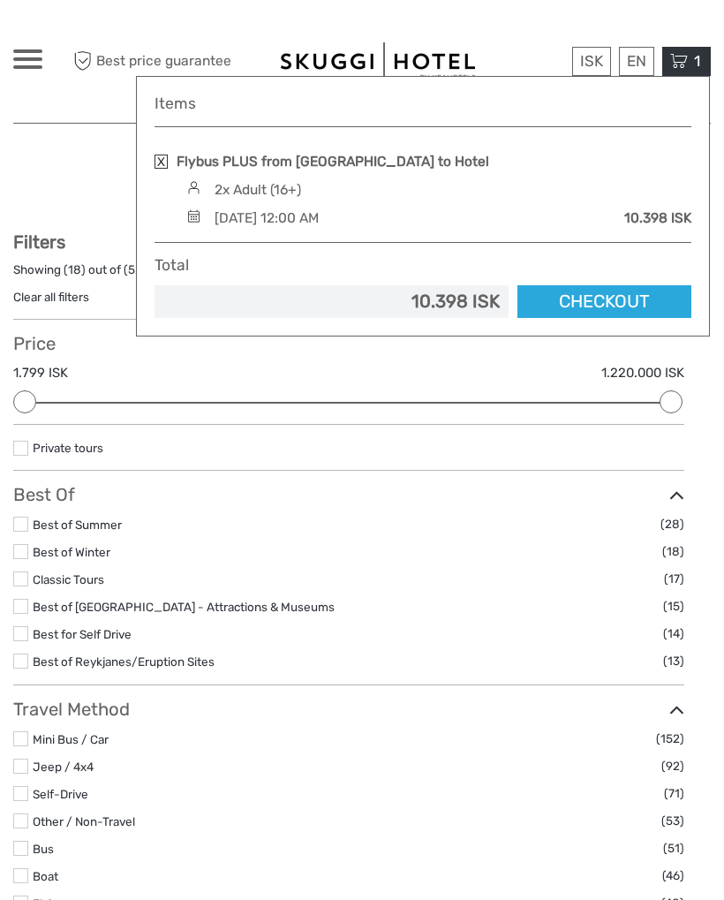
click at [319, 220] on div "Saturday, 11 October 2025 - 12:00 AM" at bounding box center [267, 217] width 104 height 19
click at [599, 297] on link "Checkout" at bounding box center [604, 301] width 174 height 33
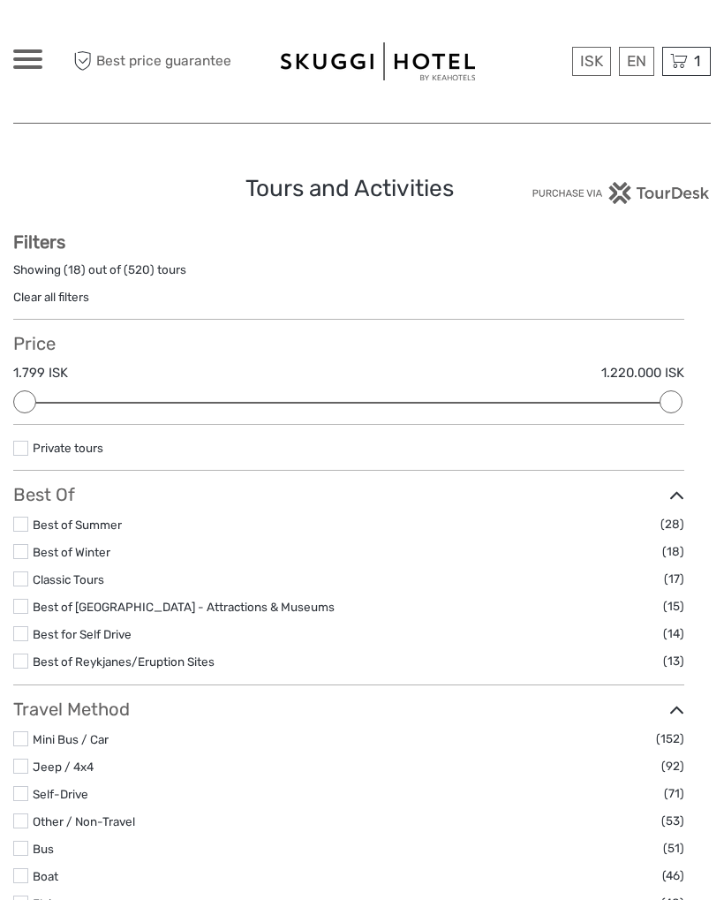
click at [692, 65] on span "1" at bounding box center [696, 61] width 11 height 18
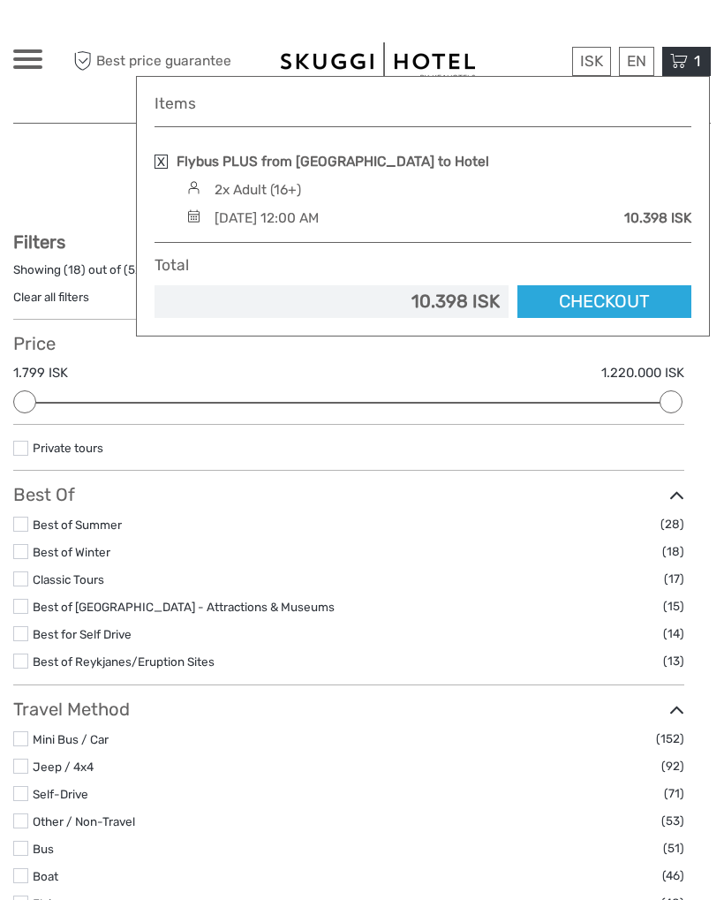
click at [674, 242] on hr at bounding box center [422, 242] width 537 height 1
click at [222, 297] on div "10.398 ISK" at bounding box center [331, 302] width 336 height 26
click at [149, 143] on div "Items Flybus PLUS from Keflavik Airport to Hotel 2x Adult (16+) Saturday, 11 Oc…" at bounding box center [423, 206] width 574 height 260
click at [171, 154] on div "Flybus PLUS from [GEOGRAPHIC_DATA] to Hotel" at bounding box center [422, 161] width 537 height 19
click at [156, 162] on link at bounding box center [160, 161] width 13 height 14
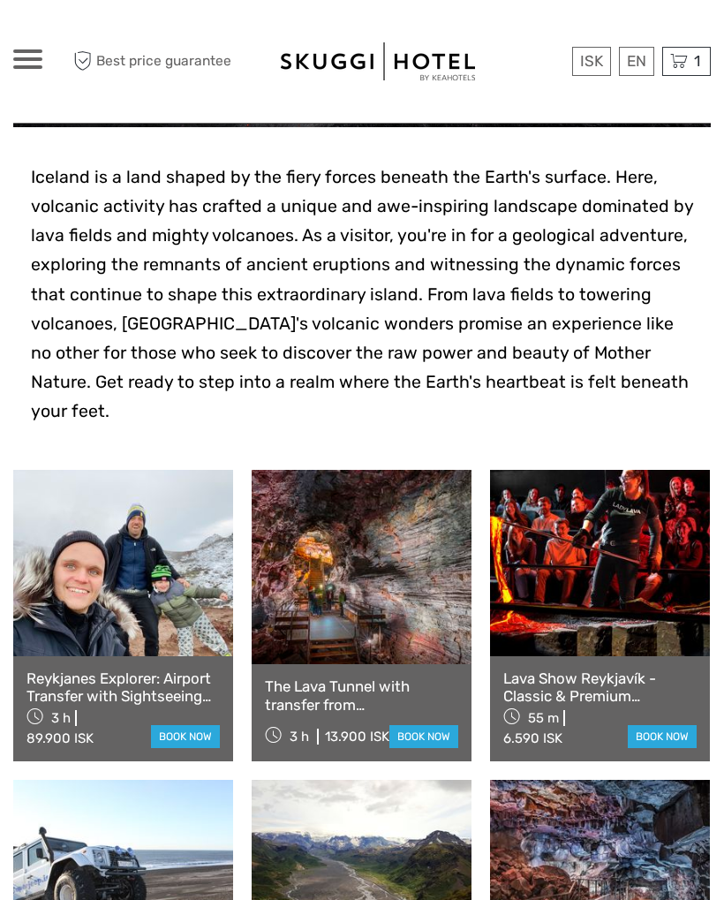
scroll to position [392, 0]
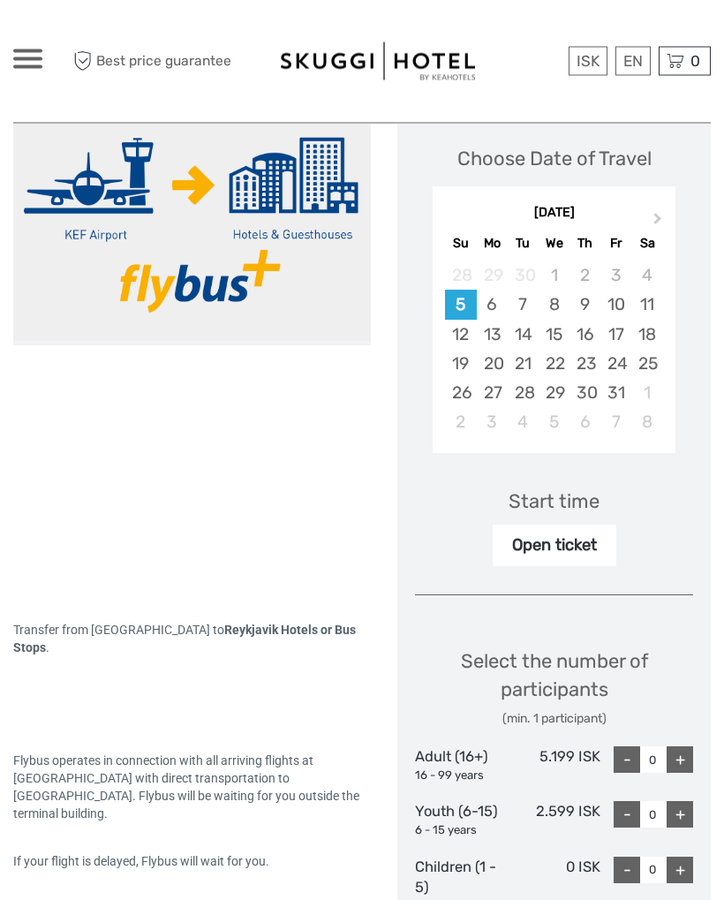
scroll to position [184, 0]
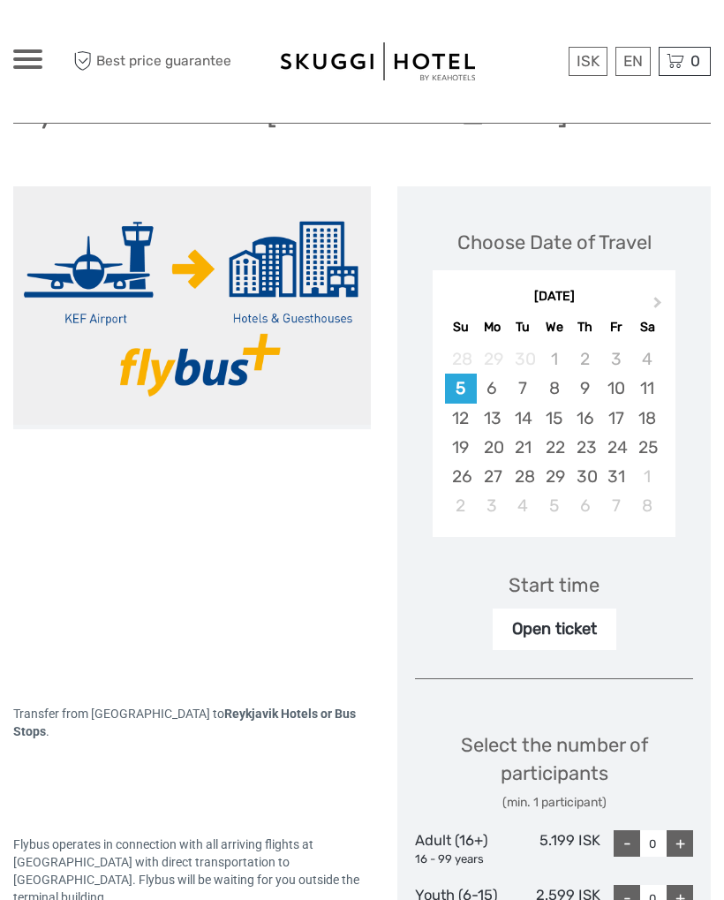
click at [651, 385] on div "11" at bounding box center [646, 387] width 31 height 29
click at [577, 625] on div "Open ticket" at bounding box center [555, 628] width 124 height 41
click at [591, 621] on div "Open ticket" at bounding box center [555, 628] width 124 height 41
click at [692, 757] on div "Select the number of participants (min. 1 participant)" at bounding box center [554, 771] width 278 height 80
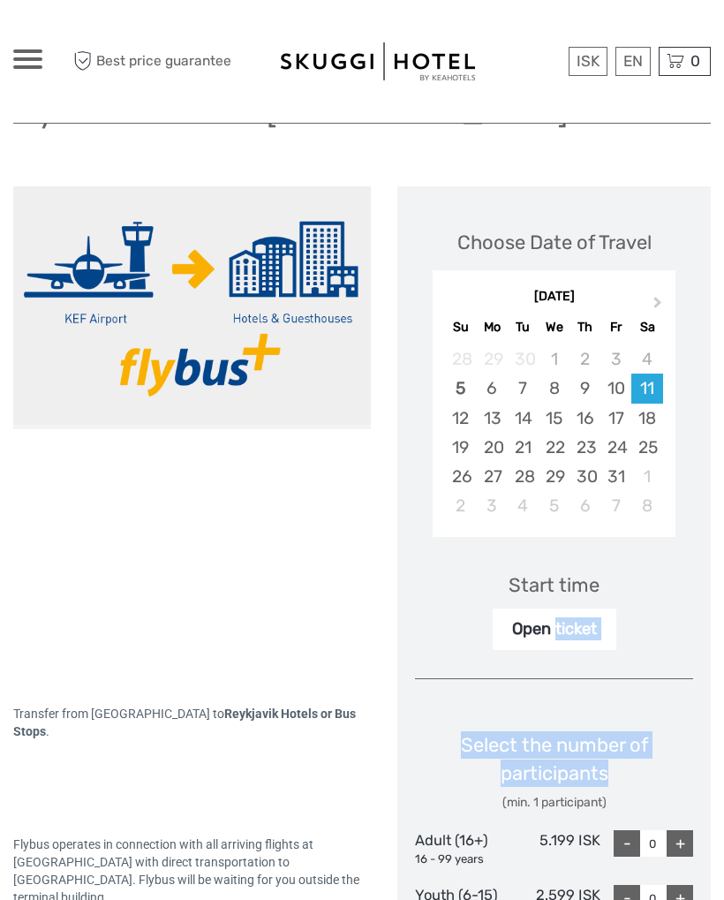
click at [699, 719] on div "Choose Date of Travel Next Month [DATE] Su Mo Tu We Th Fr Sa 28 29 30 1 2 3 4 5…" at bounding box center [553, 715] width 313 height 1058
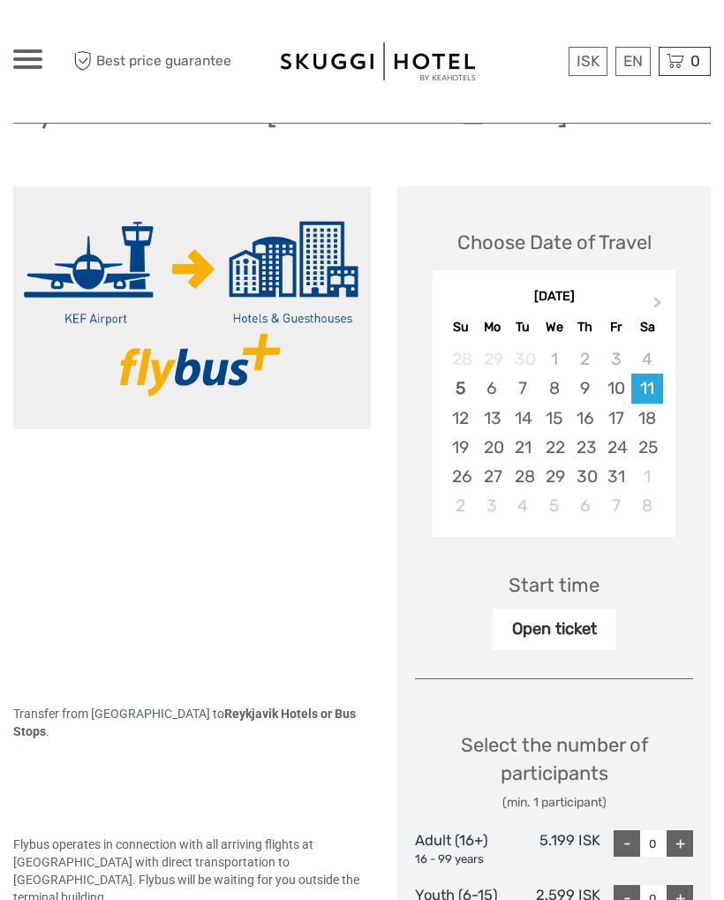
click at [113, 636] on div at bounding box center [192, 424] width 358 height 477
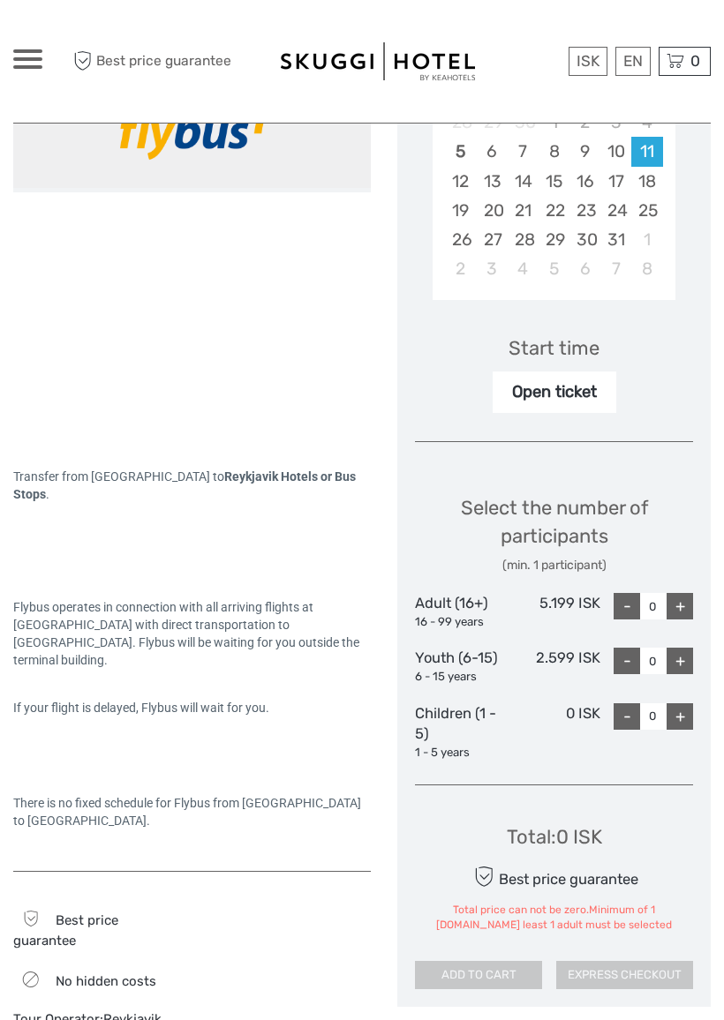
scroll to position [489, 0]
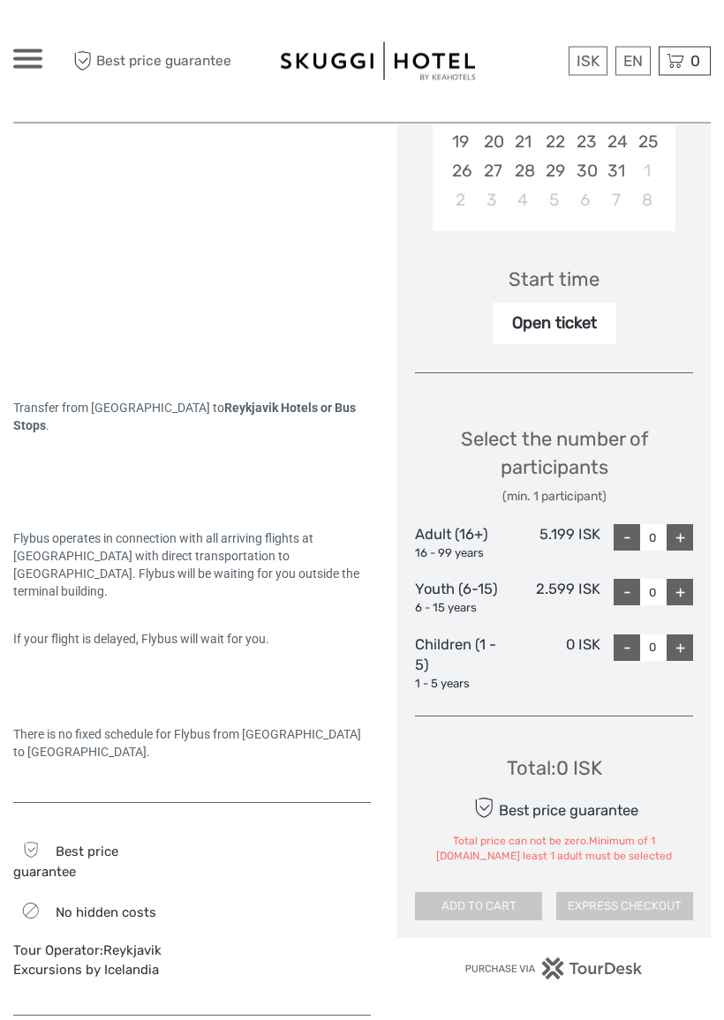
click at [674, 536] on div "+" at bounding box center [679, 538] width 26 height 26
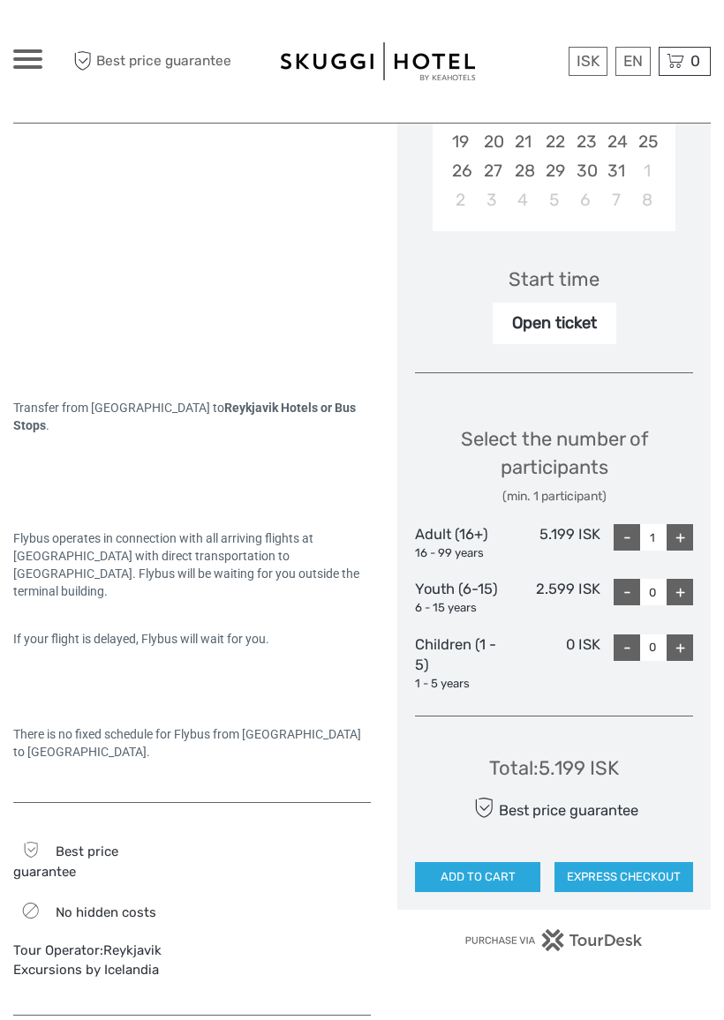
click at [677, 525] on div "+" at bounding box center [679, 537] width 26 height 26
type input "2"
click at [602, 862] on button "EXPRESS CHECKOUT" at bounding box center [623, 877] width 139 height 30
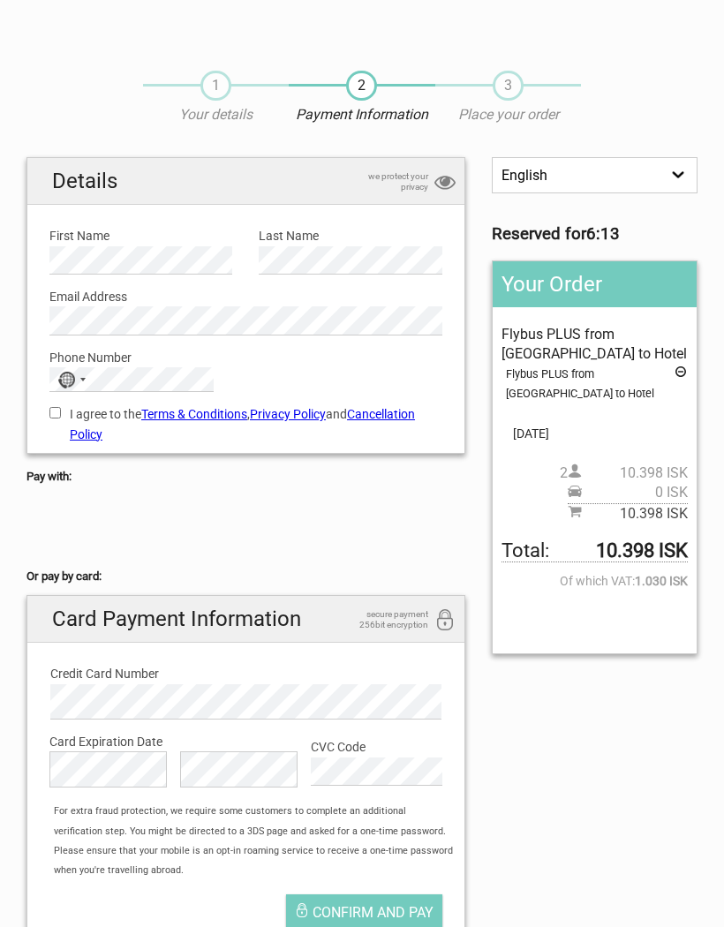
click at [56, 421] on label "I agree to the Terms & Conditions , Privacy Policy and Cancellation Policy" at bounding box center [245, 424] width 393 height 40
click at [56, 418] on input "I agree to the Terms & Conditions , Privacy Policy and Cancellation Policy" at bounding box center [54, 412] width 11 height 11
checkbox input "true"
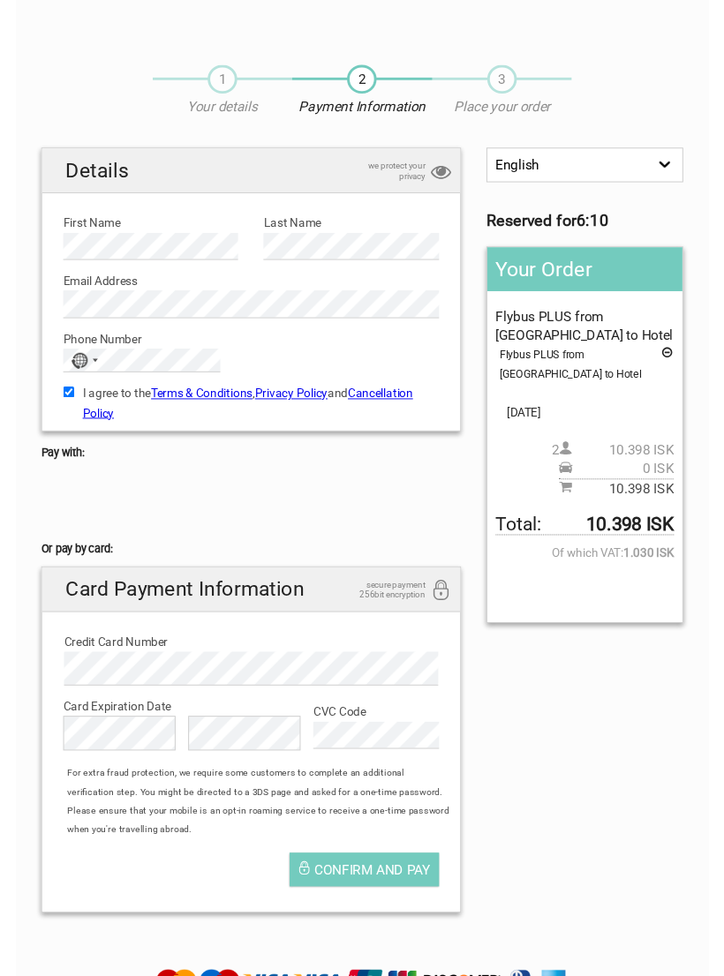
scroll to position [4, 0]
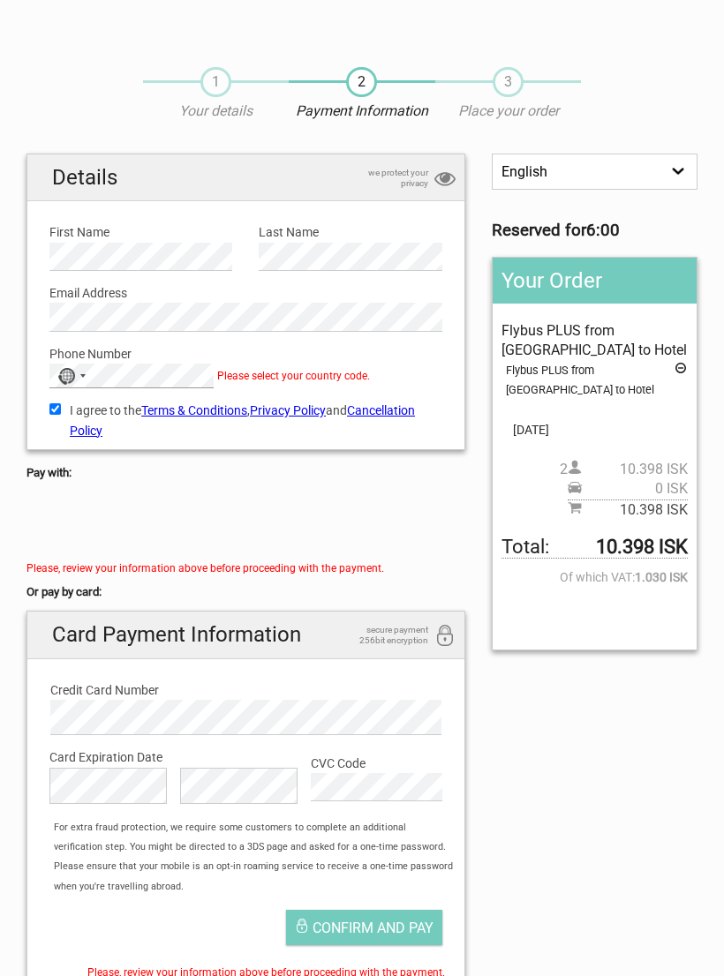
click at [72, 377] on div "No country selected" at bounding box center [66, 376] width 18 height 17
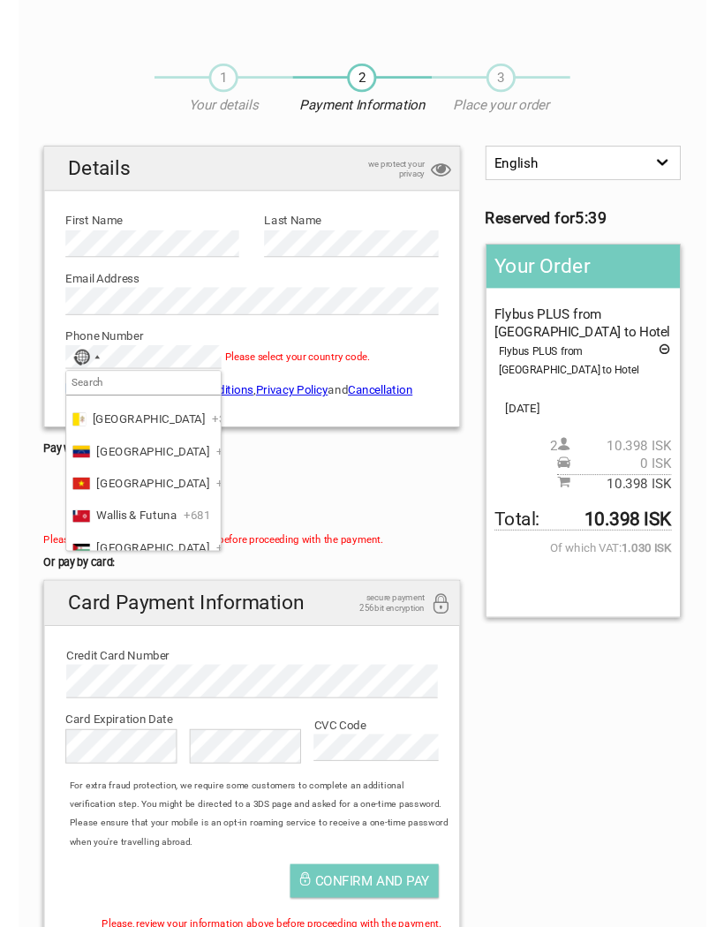
scroll to position [8251, 0]
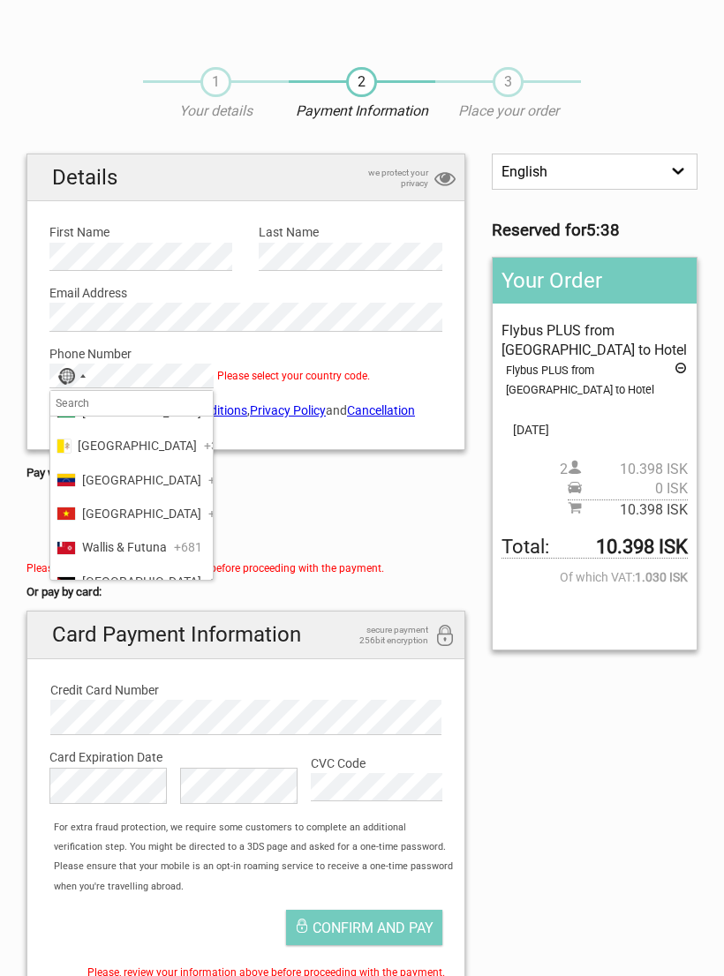
click at [95, 286] on span "United Kingdom" at bounding box center [141, 276] width 119 height 19
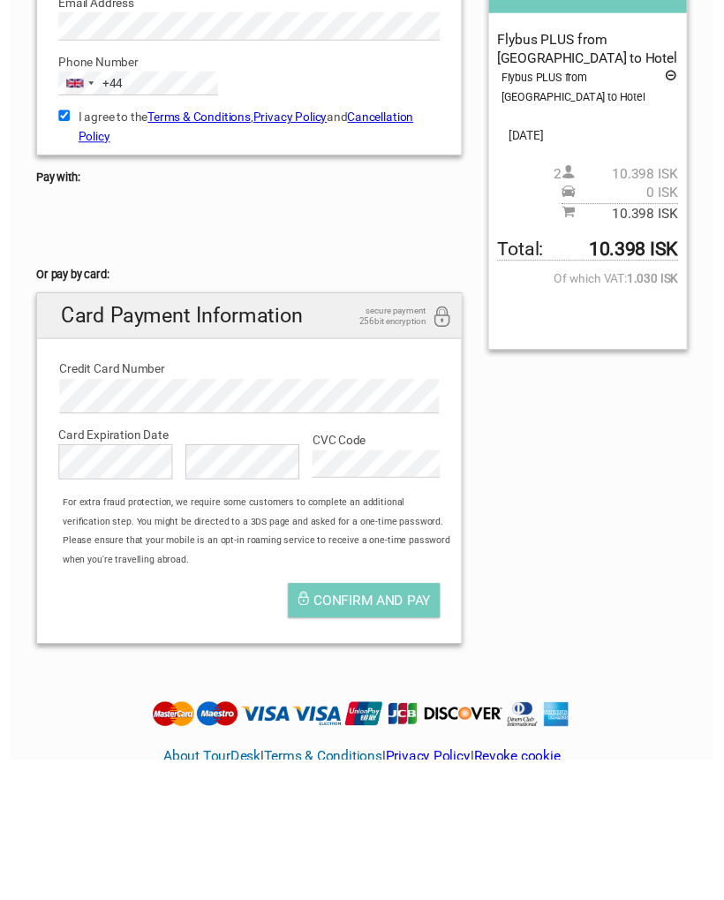
scroll to position [294, 0]
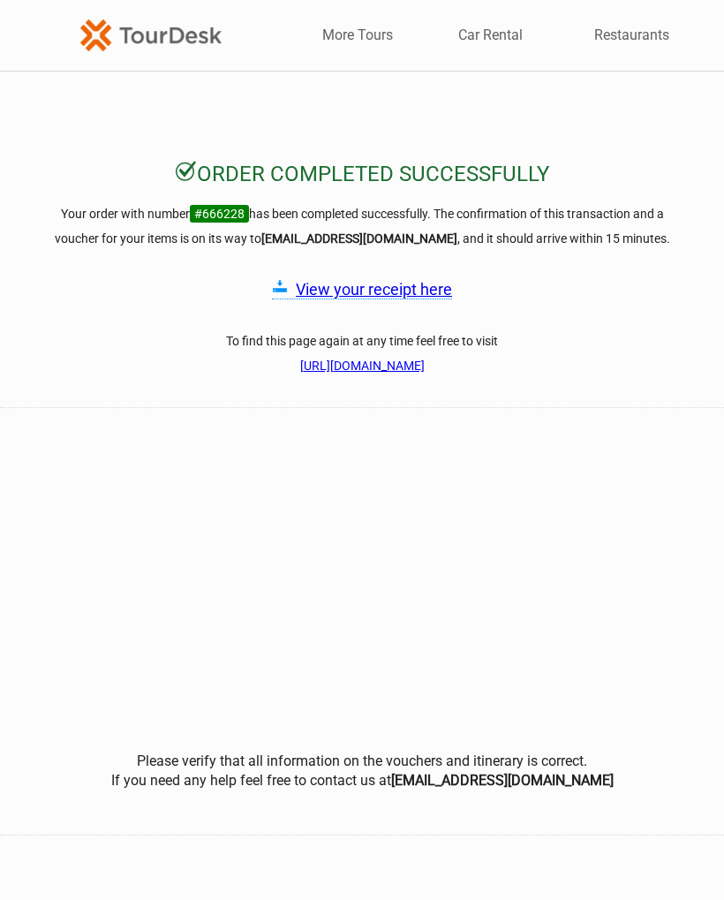
click at [399, 290] on link "View your receipt here" at bounding box center [374, 289] width 156 height 19
